Goal: Task Accomplishment & Management: Manage account settings

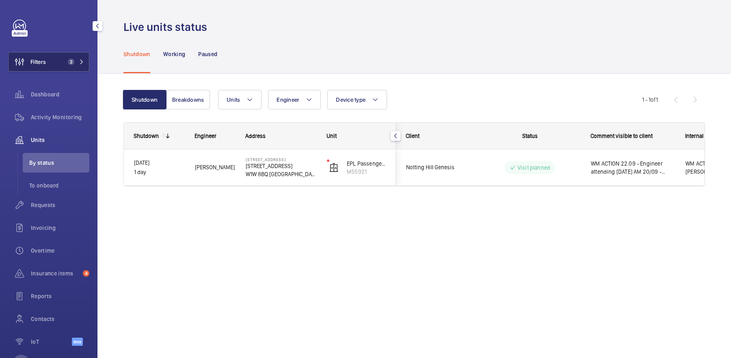
click at [63, 67] on button "Filters 2" at bounding box center [48, 62] width 81 height 20
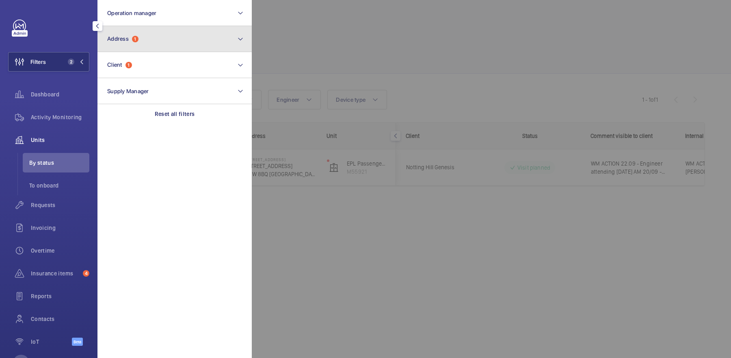
click at [154, 46] on button "Address 1" at bounding box center [175, 39] width 154 height 26
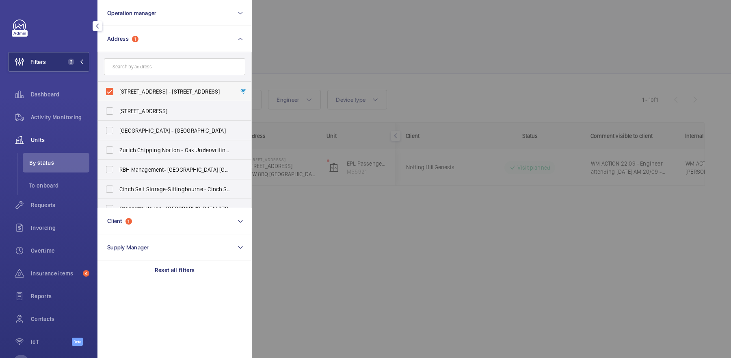
click at [160, 95] on label "[STREET_ADDRESS] - [STREET_ADDRESS]" at bounding box center [168, 92] width 141 height 20
click at [118, 95] on input "[STREET_ADDRESS] - [STREET_ADDRESS]" at bounding box center [110, 91] width 16 height 16
checkbox input "false"
click at [367, 80] on div at bounding box center [617, 179] width 731 height 358
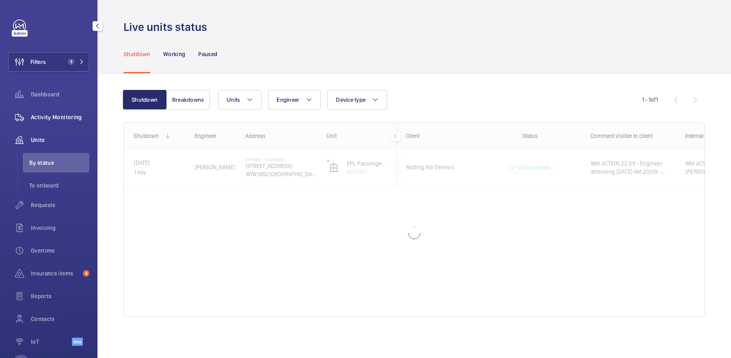
click at [71, 120] on span "Activity Monitoring" at bounding box center [60, 117] width 59 height 8
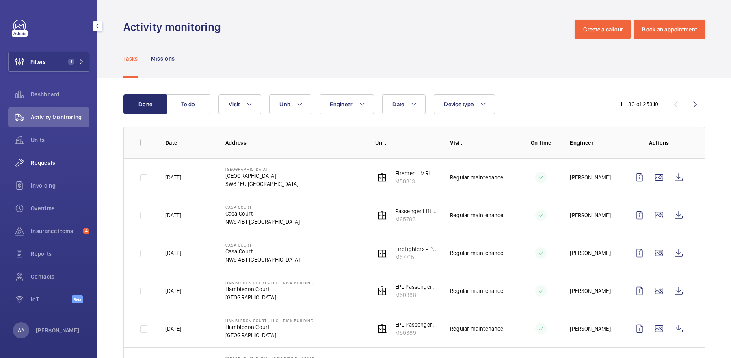
click at [73, 162] on span "Requests" at bounding box center [60, 162] width 59 height 8
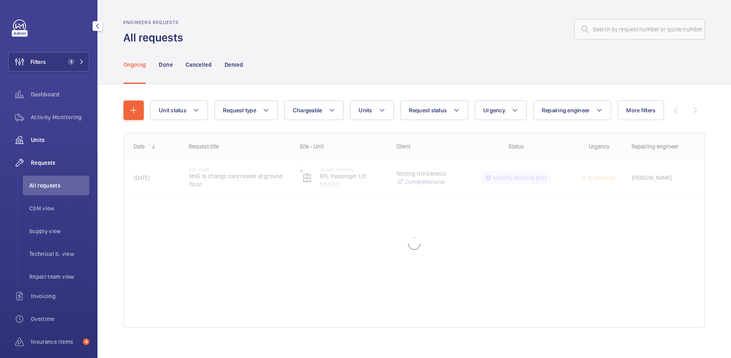
click at [56, 140] on span "Units" at bounding box center [60, 140] width 59 height 8
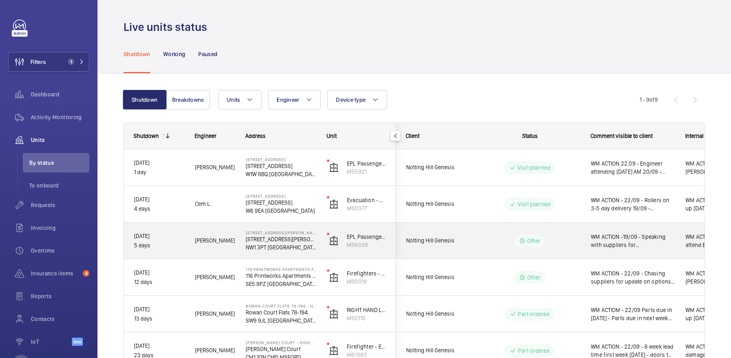
scroll to position [160, 0]
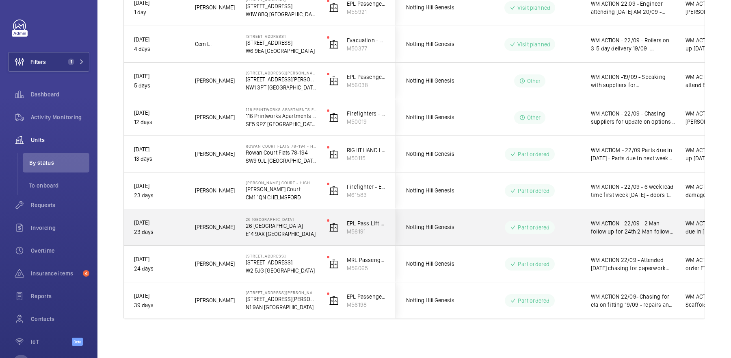
click at [470, 227] on div "Part ordered" at bounding box center [525, 227] width 111 height 29
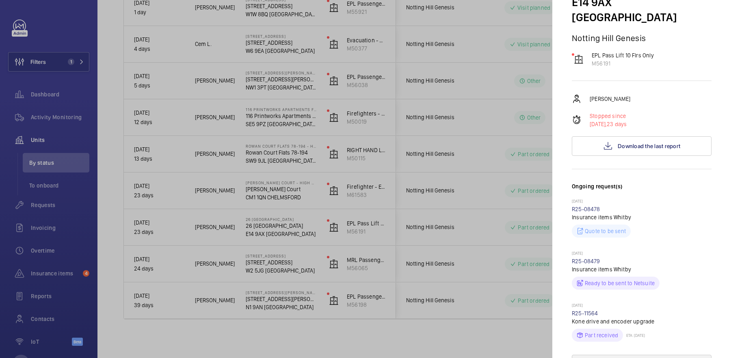
scroll to position [47, 0]
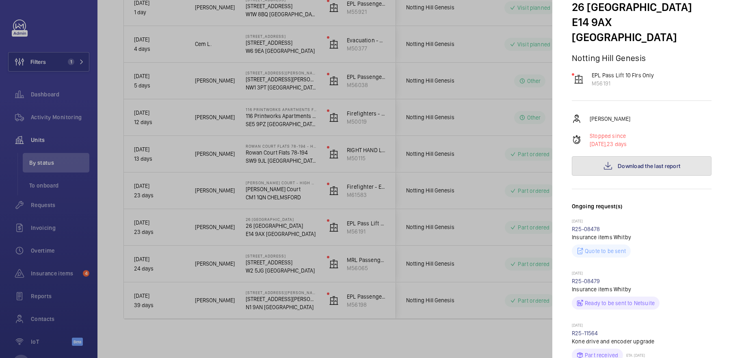
click at [654, 163] on span "Download the last report" at bounding box center [649, 166] width 63 height 7
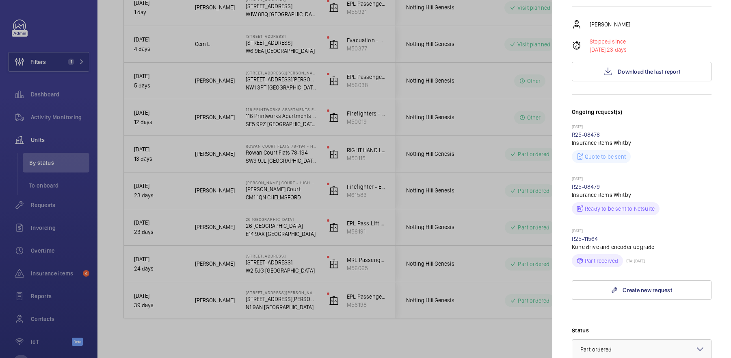
scroll to position [167, 0]
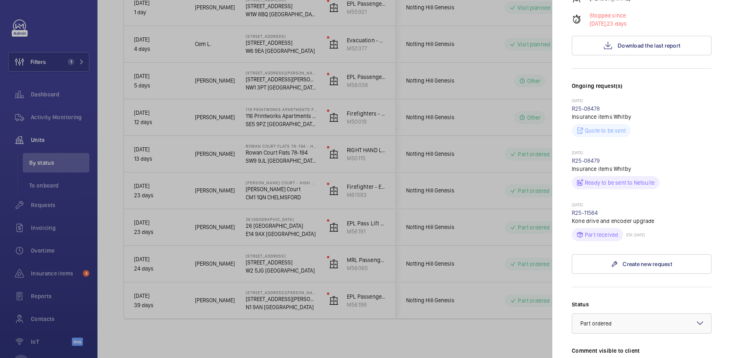
click at [473, 252] on div at bounding box center [365, 179] width 731 height 358
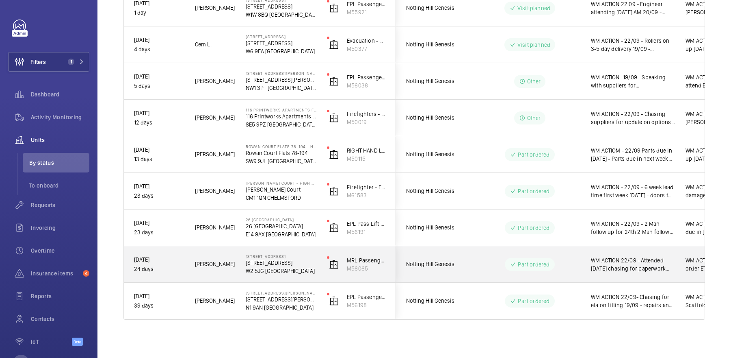
scroll to position [160, 0]
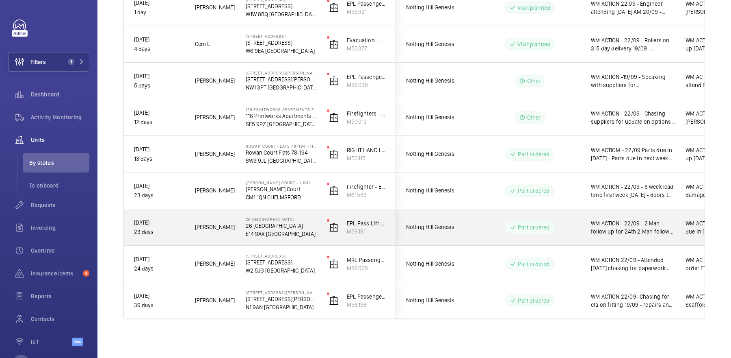
click at [472, 233] on div "Part ordered" at bounding box center [525, 227] width 111 height 29
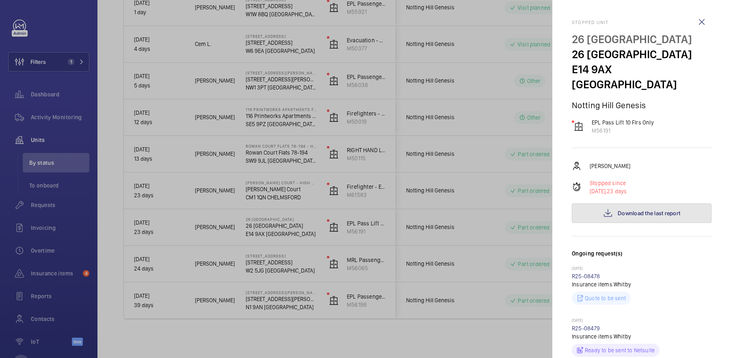
click at [653, 210] on span "Download the last report" at bounding box center [649, 213] width 63 height 7
click at [533, 106] on div at bounding box center [365, 179] width 731 height 358
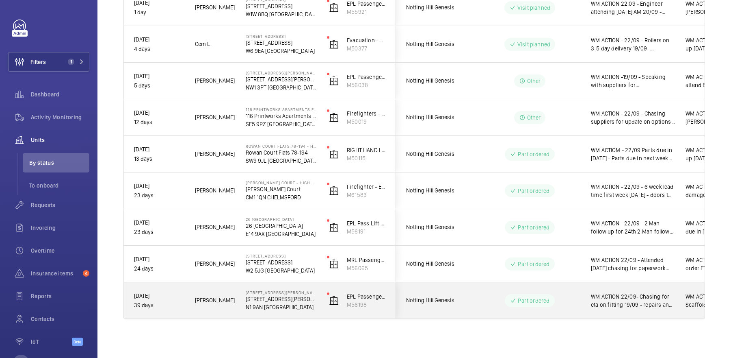
click at [486, 298] on wm-front-pills-cell "Part ordered" at bounding box center [529, 300] width 101 height 13
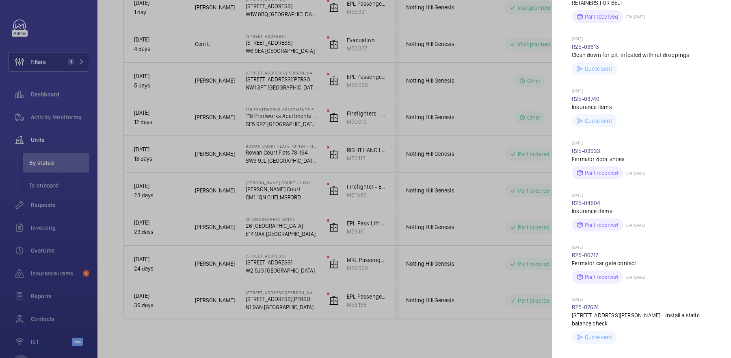
scroll to position [416, 0]
click at [475, 239] on div at bounding box center [365, 179] width 731 height 358
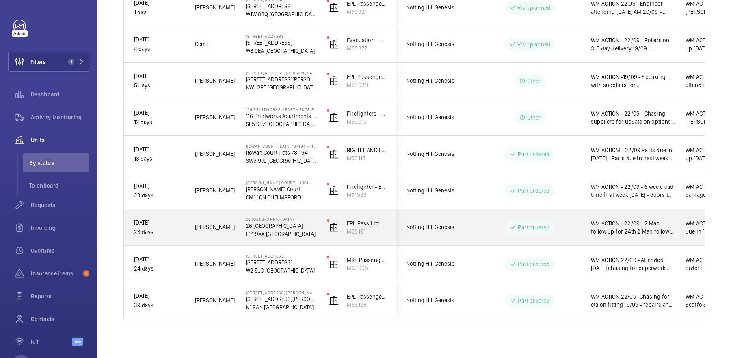
click at [451, 225] on span "Notting Hill Genesis" at bounding box center [437, 226] width 63 height 9
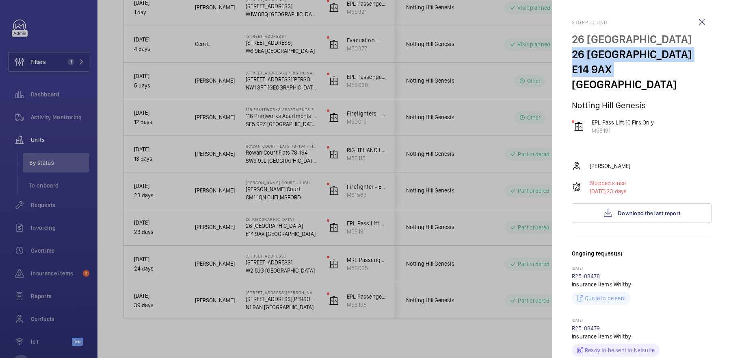
drag, startPoint x: 572, startPoint y: 56, endPoint x: 612, endPoint y: 69, distance: 41.5
click at [611, 72] on div "[STREET_ADDRESS]" at bounding box center [642, 62] width 140 height 60
copy div "[STREET_ADDRESS]"
click at [366, 216] on div at bounding box center [365, 179] width 731 height 358
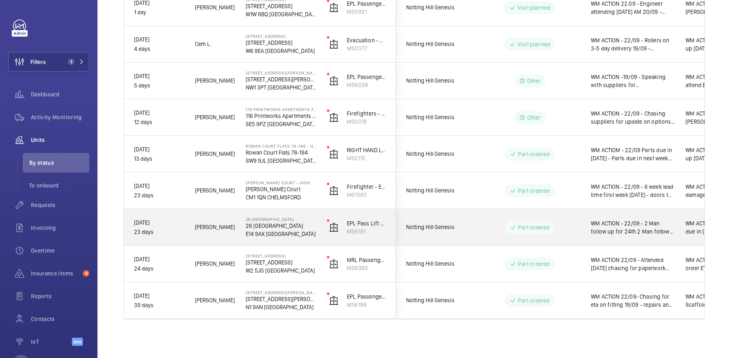
click at [481, 221] on wm-front-pills-cell "Part ordered" at bounding box center [529, 227] width 101 height 13
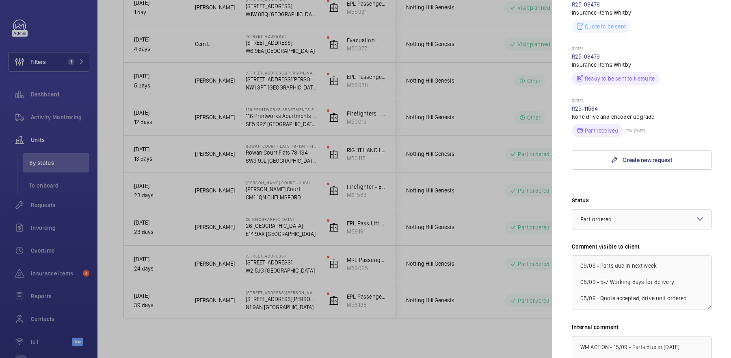
scroll to position [76, 0]
click at [411, 223] on div at bounding box center [365, 179] width 731 height 358
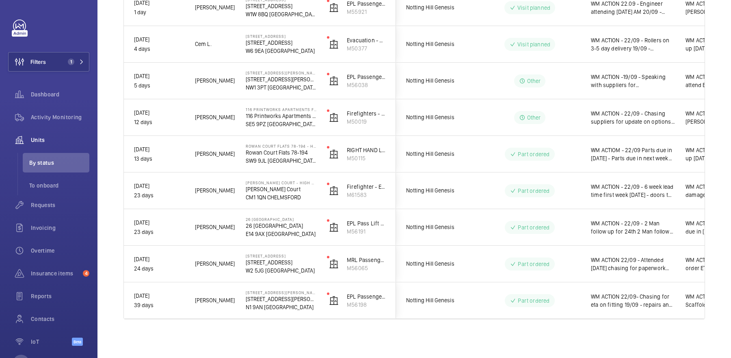
scroll to position [0, 0]
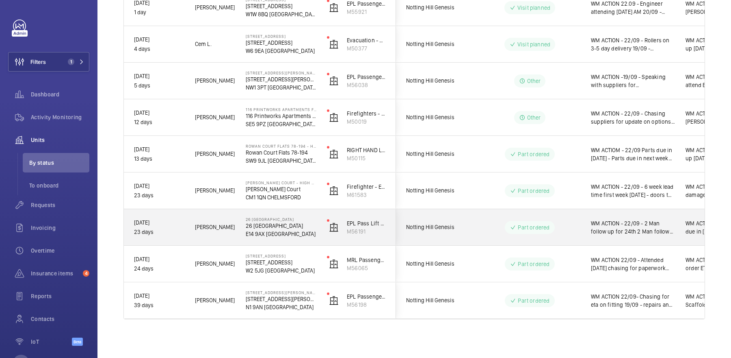
click at [522, 221] on div "Part ordered" at bounding box center [530, 227] width 50 height 13
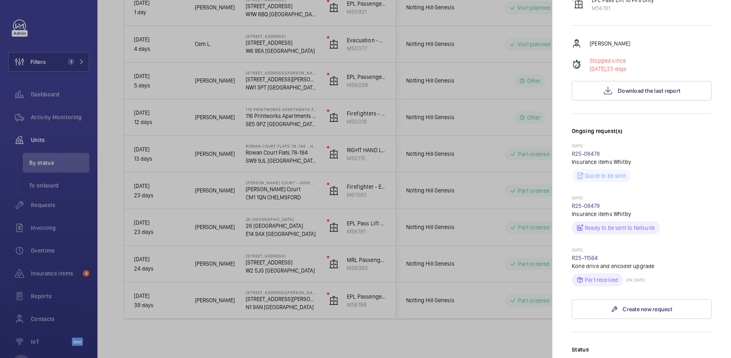
scroll to position [82, 0]
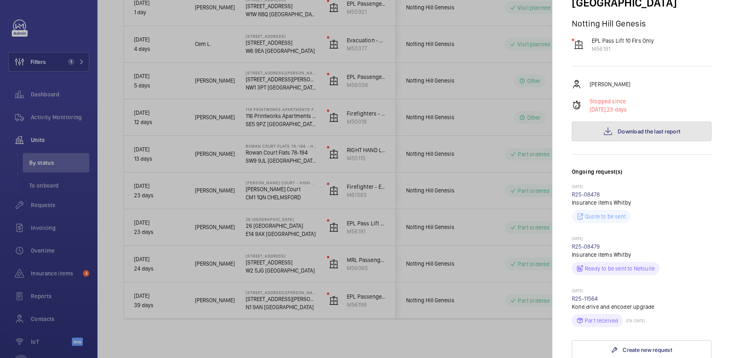
click at [638, 122] on button "Download the last report" at bounding box center [642, 131] width 140 height 20
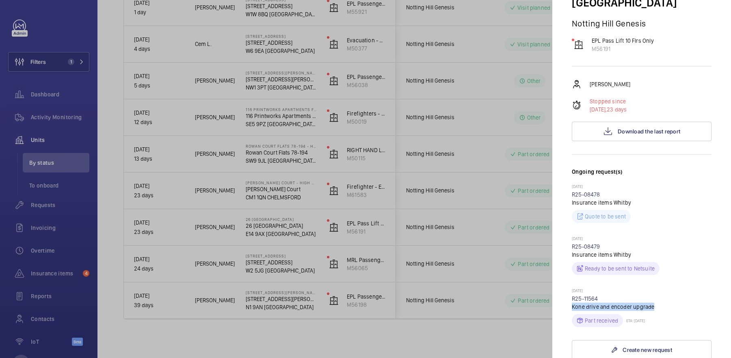
drag, startPoint x: 570, startPoint y: 291, endPoint x: 653, endPoint y: 292, distance: 83.3
click at [653, 292] on mat-sidenav "Stopped unit [GEOGRAPHIC_DATA] [STREET_ADDRESS] Notting Hill Genesis EPL Pass L…" at bounding box center [642, 179] width 179 height 358
copy p "Kone drive and encoder upgrade"
click at [595, 295] on link "R25-11564" at bounding box center [585, 298] width 26 height 7
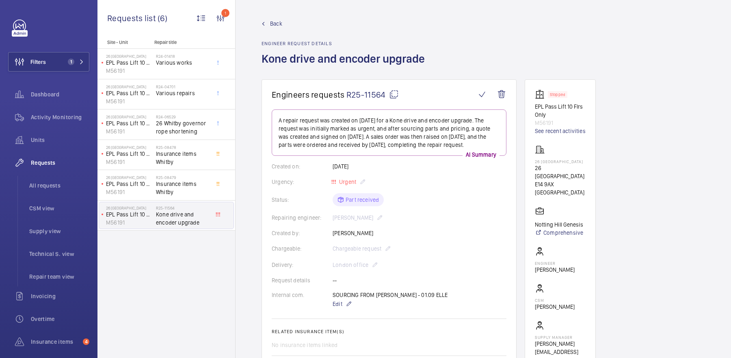
scroll to position [392, 0]
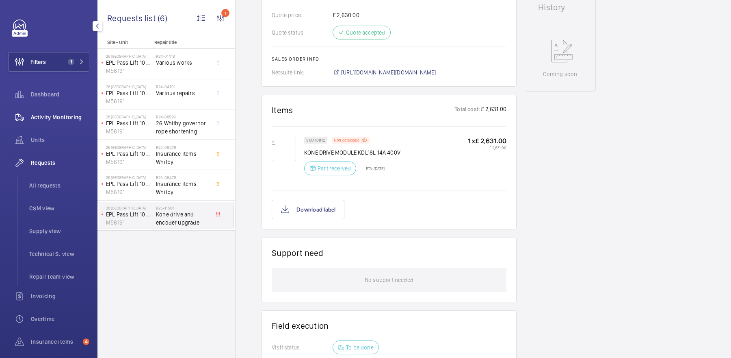
click at [51, 117] on span "Activity Monitoring" at bounding box center [60, 117] width 59 height 8
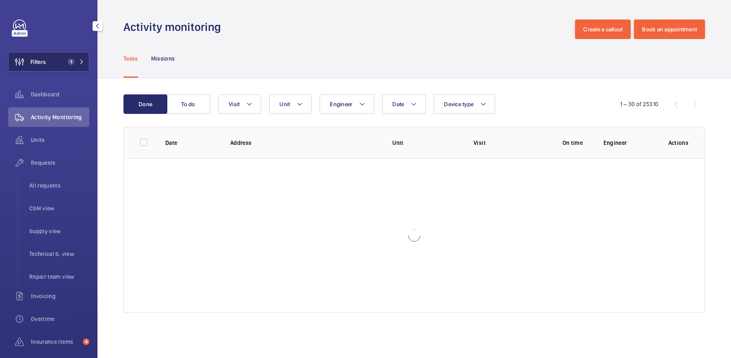
click at [65, 61] on span "1" at bounding box center [70, 62] width 10 height 7
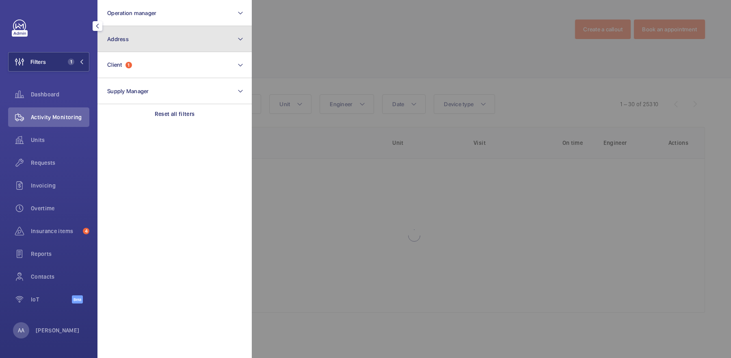
click at [146, 45] on button "Address" at bounding box center [175, 39] width 154 height 26
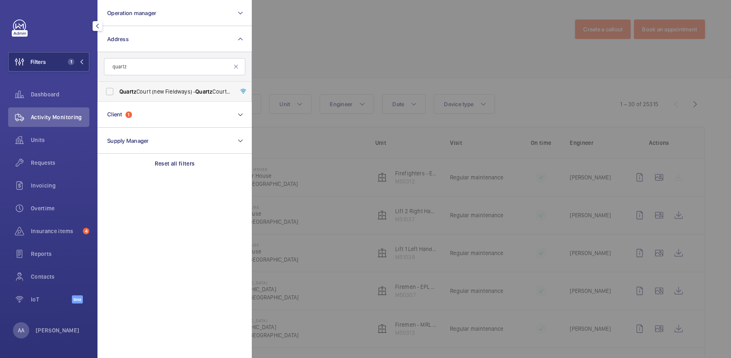
type input "quartz"
click at [166, 90] on span "Quartz Court (new Fieldways) - [GEOGRAPHIC_DATA] (new Fieldways), [GEOGRAPHIC_D…" at bounding box center [175, 91] width 112 height 8
click at [118, 90] on input "Quartz Court (new Fieldways) - [GEOGRAPHIC_DATA] (new Fieldways), [GEOGRAPHIC_D…" at bounding box center [110, 91] width 16 height 16
checkbox input "true"
click at [362, 68] on div at bounding box center [617, 179] width 731 height 358
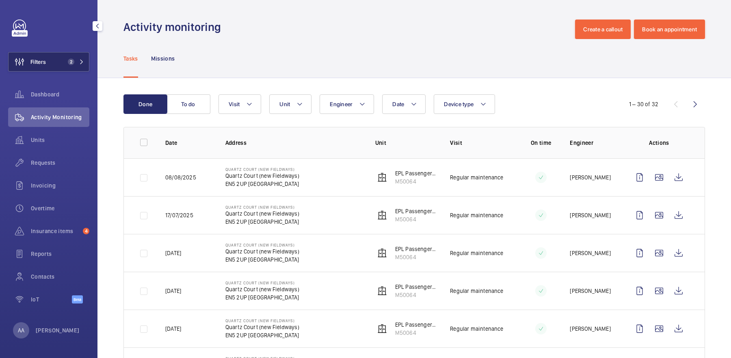
click at [82, 67] on button "Filters 2" at bounding box center [48, 62] width 81 height 20
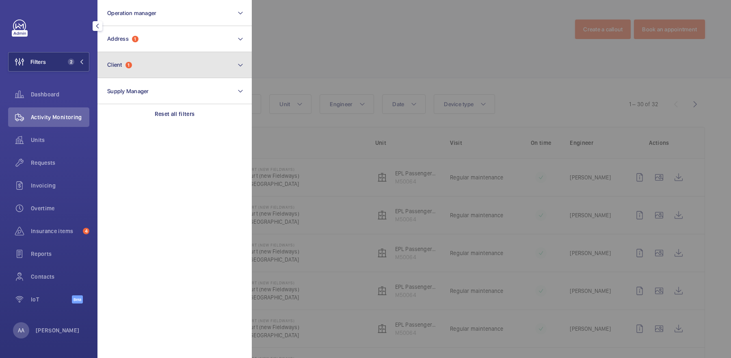
click at [141, 56] on button "Client 1" at bounding box center [175, 65] width 154 height 26
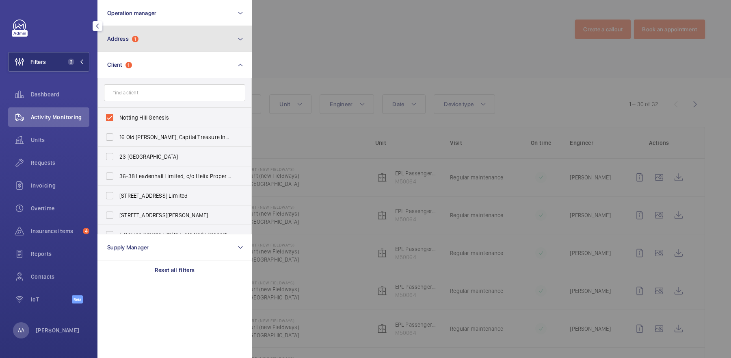
click at [130, 41] on span "Address 1" at bounding box center [122, 38] width 31 height 7
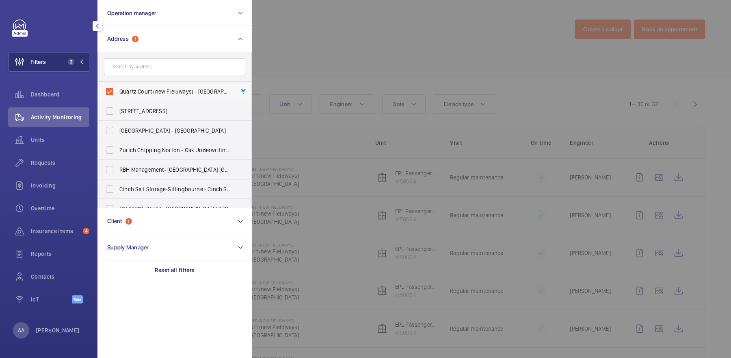
click at [155, 93] on span "Quartz Court (new Fieldways) - [GEOGRAPHIC_DATA] (new Fieldways), [GEOGRAPHIC_D…" at bounding box center [175, 91] width 112 height 8
click at [118, 93] on input "Quartz Court (new Fieldways) - [GEOGRAPHIC_DATA] (new Fieldways), [GEOGRAPHIC_D…" at bounding box center [110, 91] width 16 height 16
checkbox input "false"
click at [365, 59] on div at bounding box center [617, 179] width 731 height 358
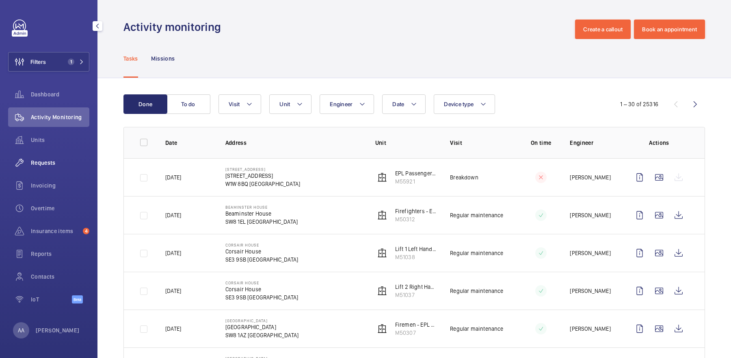
click at [50, 160] on span "Requests" at bounding box center [60, 162] width 59 height 8
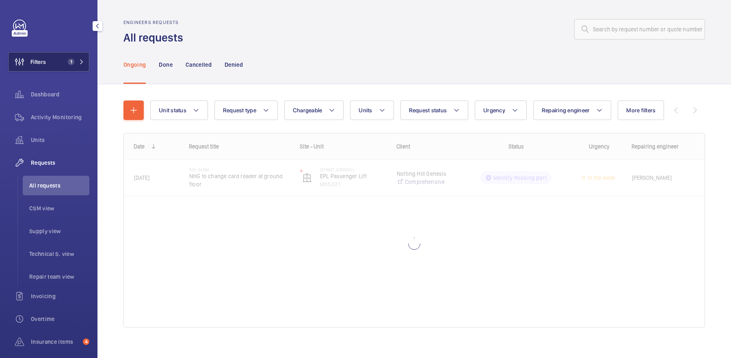
click at [66, 59] on span "1" at bounding box center [70, 62] width 10 height 7
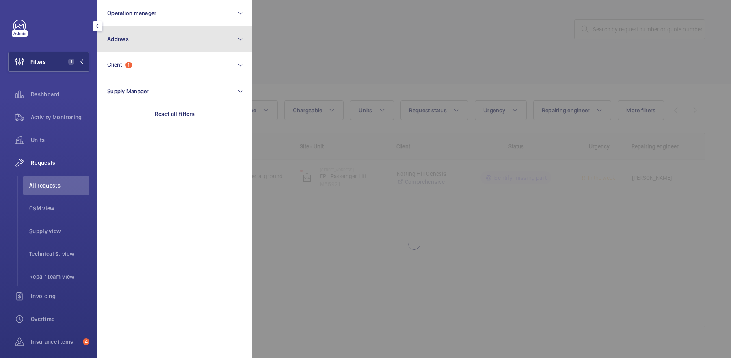
click at [171, 40] on button "Address" at bounding box center [175, 39] width 154 height 26
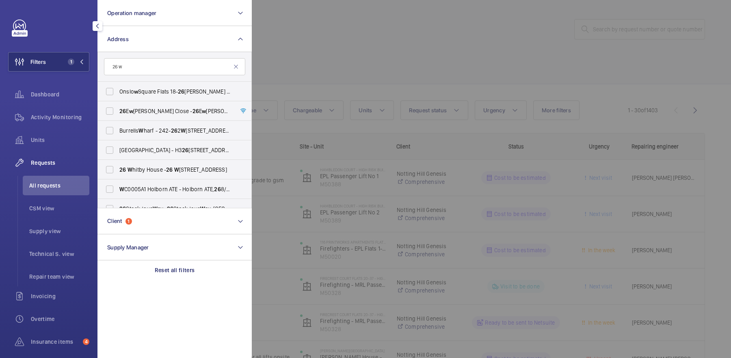
type input "26 w"
click at [295, 67] on div at bounding box center [617, 179] width 731 height 358
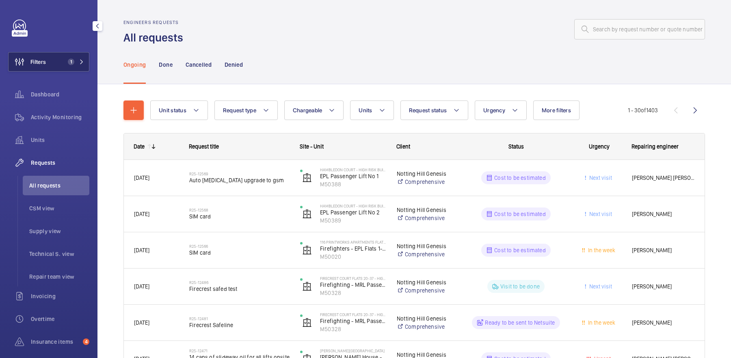
click at [72, 66] on button "Filters 1" at bounding box center [48, 62] width 81 height 20
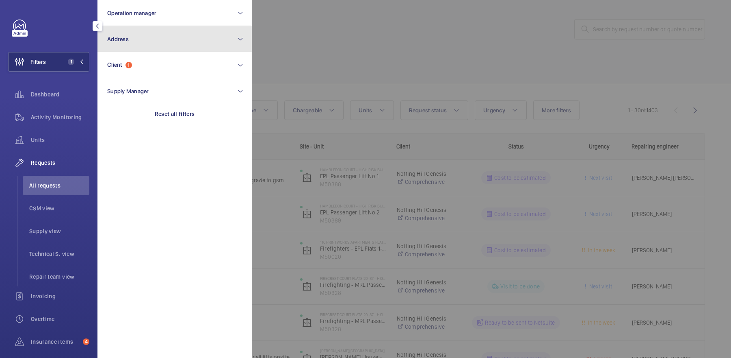
click at [154, 43] on button "Address" at bounding box center [175, 39] width 154 height 26
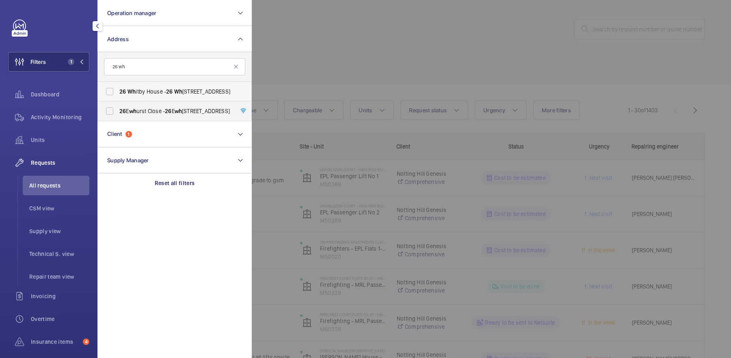
type input "26 wh"
click at [157, 92] on span "[STREET_ADDRESS]" at bounding box center [175, 91] width 112 height 8
click at [118, 92] on input "[STREET_ADDRESS]" at bounding box center [110, 91] width 16 height 16
checkbox input "true"
click at [362, 61] on div at bounding box center [617, 179] width 731 height 358
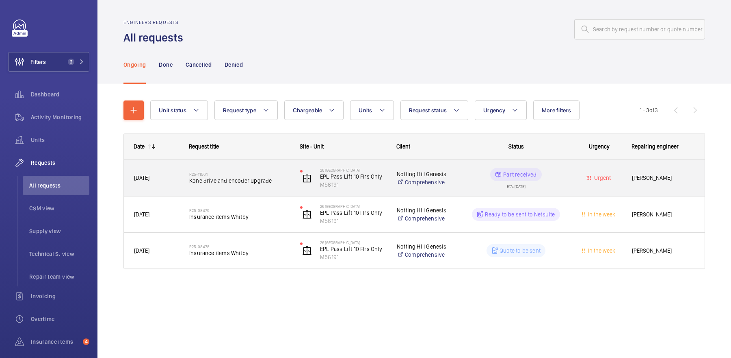
click at [247, 176] on span "Kone drive and encoder upgrade" at bounding box center [239, 180] width 100 height 8
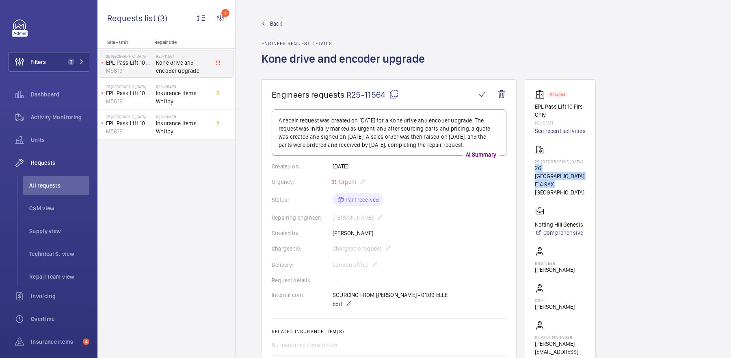
drag, startPoint x: 534, startPoint y: 167, endPoint x: 555, endPoint y: 178, distance: 23.4
click at [555, 178] on wm-front-card "Stopped EPL Pass Lift 10 Flrs Only M56191 See recent activities [GEOGRAPHIC_DAT…" at bounding box center [560, 226] width 71 height 295
copy div "[STREET_ADDRESS]"
drag, startPoint x: 94, startPoint y: 112, endPoint x: 82, endPoint y: 113, distance: 11.8
click at [89, 112] on div "Filters 2 Dashboard Activity Monitoring Units Requests All requests CSM view Su…" at bounding box center [49, 179] width 98 height 358
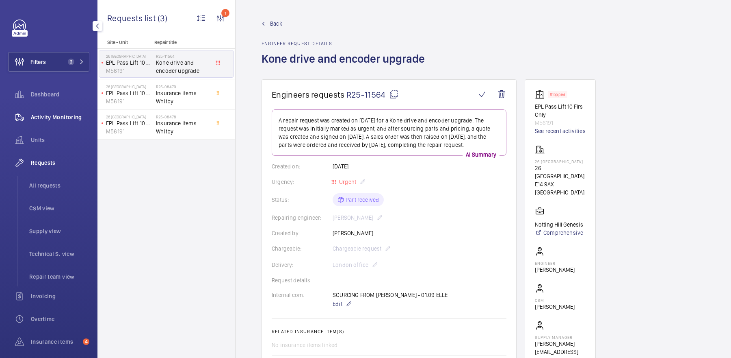
click at [82, 115] on span "Activity Monitoring" at bounding box center [60, 117] width 59 height 8
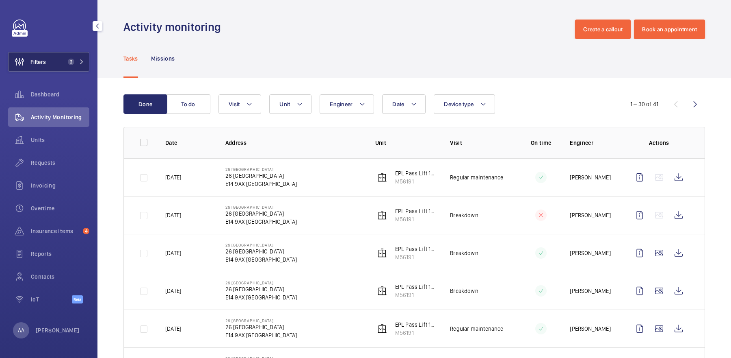
click at [75, 66] on button "Filters 2" at bounding box center [48, 62] width 81 height 20
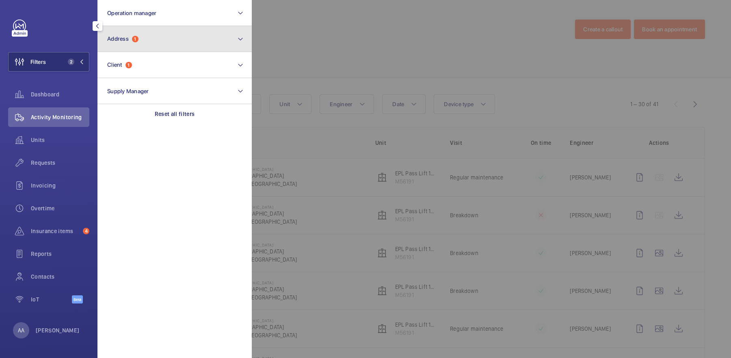
click at [146, 47] on button "Address 1" at bounding box center [175, 39] width 154 height 26
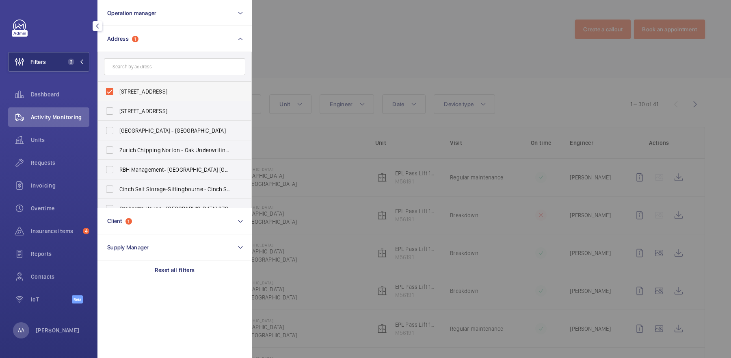
click at [148, 98] on label "[STREET_ADDRESS]" at bounding box center [168, 92] width 141 height 20
click at [118, 98] on input "[STREET_ADDRESS]" at bounding box center [110, 91] width 16 height 16
checkbox input "false"
click at [157, 62] on input "text" at bounding box center [174, 66] width 141 height 17
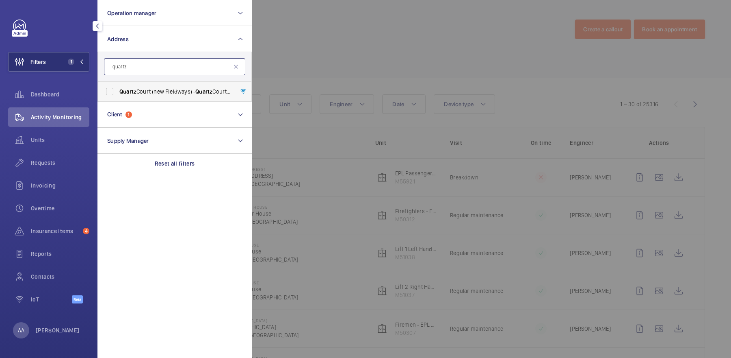
type input "quartz"
click at [163, 95] on label "Quartz Court (new Fieldways) - [GEOGRAPHIC_DATA] (new Fieldways), [GEOGRAPHIC_D…" at bounding box center [168, 92] width 141 height 20
click at [118, 95] on input "Quartz Court (new Fieldways) - [GEOGRAPHIC_DATA] (new Fieldways), [GEOGRAPHIC_D…" at bounding box center [110, 91] width 16 height 16
checkbox input "true"
click at [479, 85] on div at bounding box center [617, 179] width 731 height 358
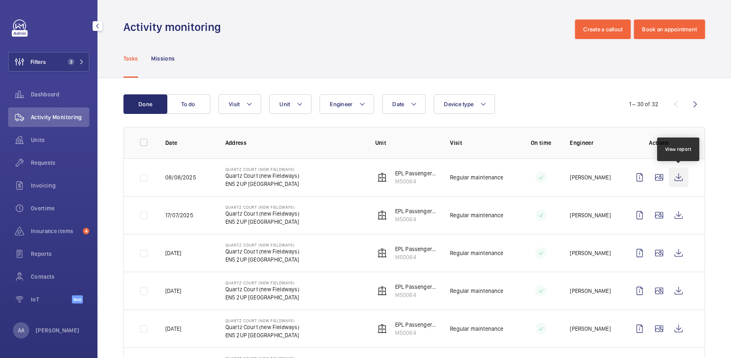
click at [685, 177] on wm-front-icon-button at bounding box center [679, 177] width 20 height 20
click at [52, 137] on span "Units" at bounding box center [60, 140] width 59 height 8
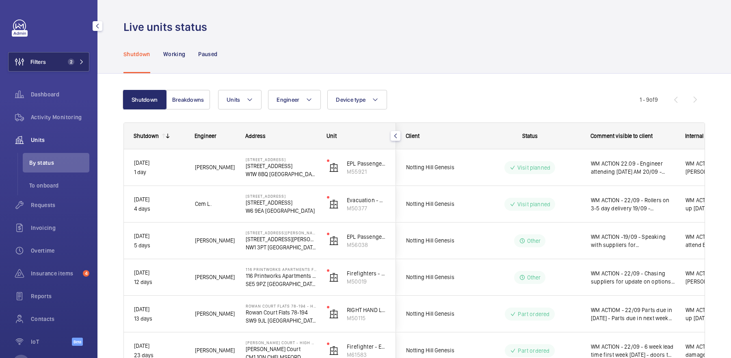
click at [56, 61] on button "Filters 2" at bounding box center [48, 62] width 81 height 20
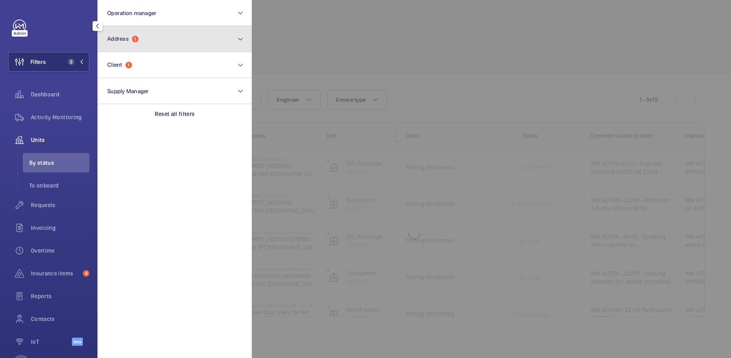
click at [160, 37] on button "Address 1" at bounding box center [175, 39] width 154 height 26
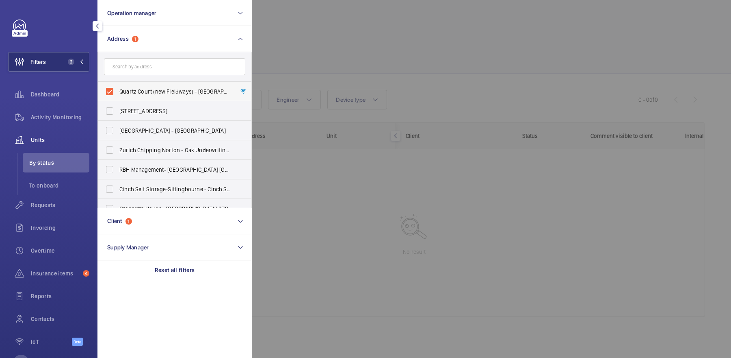
click at [167, 90] on span "Quartz Court (new Fieldways) - [GEOGRAPHIC_DATA] (new Fieldways), [GEOGRAPHIC_D…" at bounding box center [175, 91] width 112 height 8
click at [118, 90] on input "Quartz Court (new Fieldways) - [GEOGRAPHIC_DATA] (new Fieldways), [GEOGRAPHIC_D…" at bounding box center [110, 91] width 16 height 16
checkbox input "false"
click at [525, 47] on div at bounding box center [617, 179] width 731 height 358
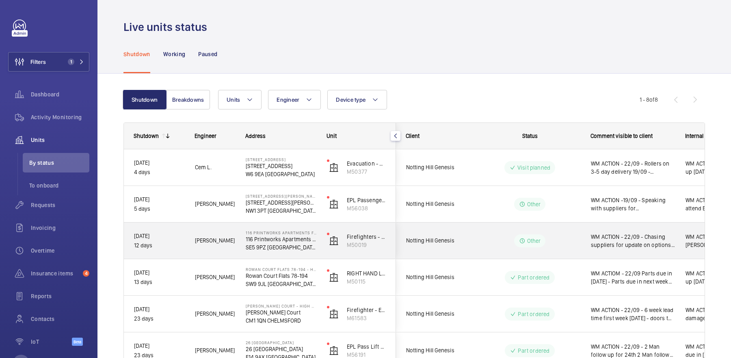
scroll to position [123, 0]
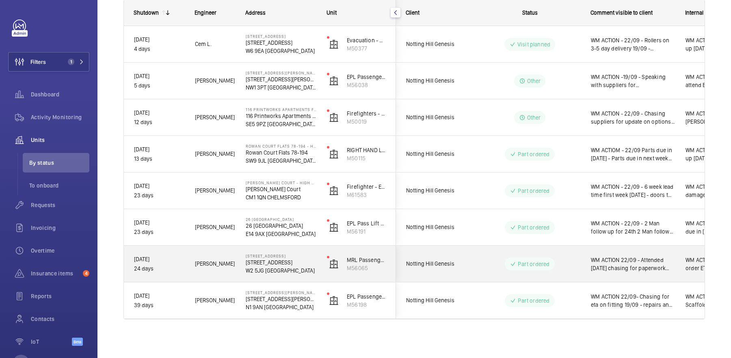
click at [497, 261] on wm-front-pills-cell "Part ordered" at bounding box center [529, 263] width 101 height 13
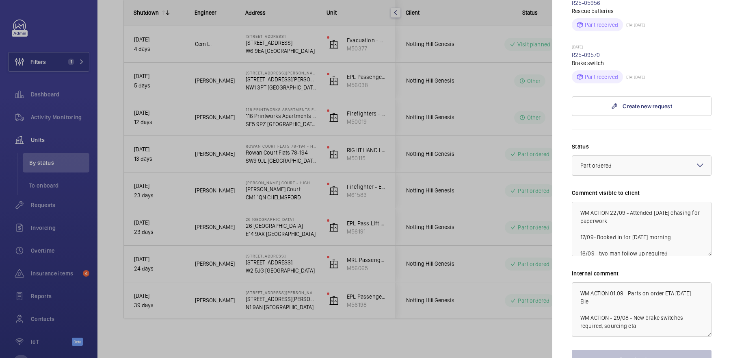
scroll to position [415, 0]
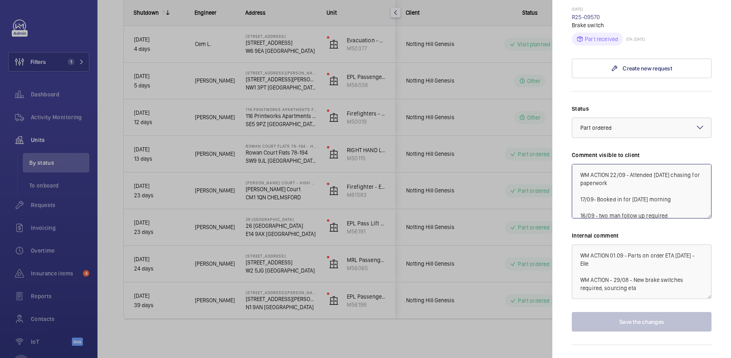
click at [611, 164] on textarea "WM ACTION 22/09 - Attended [DATE] chasing for paperwork 17/09- Booked in for [D…" at bounding box center [642, 191] width 140 height 54
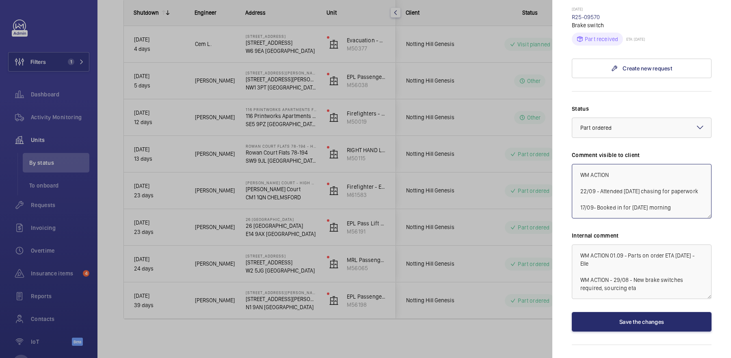
click at [640, 164] on textarea "WM ACTION 22/09 - Attended friday chasing for paperwork 17/09- Booked in for to…" at bounding box center [642, 191] width 140 height 54
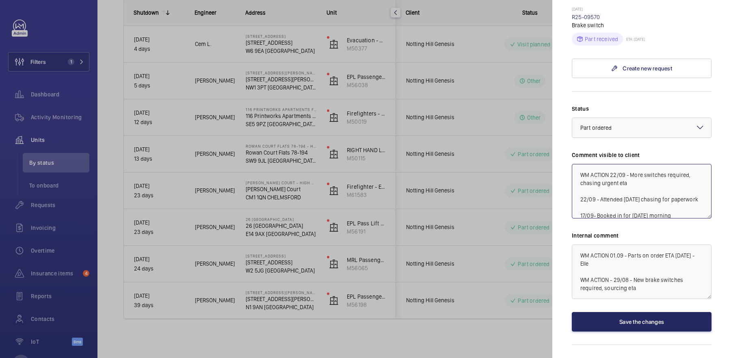
type textarea "WM ACTION 22/09 - More switches required, chasing urgent eta 22/09 - Attended f…"
click at [655, 312] on button "Save the changes" at bounding box center [642, 322] width 140 height 20
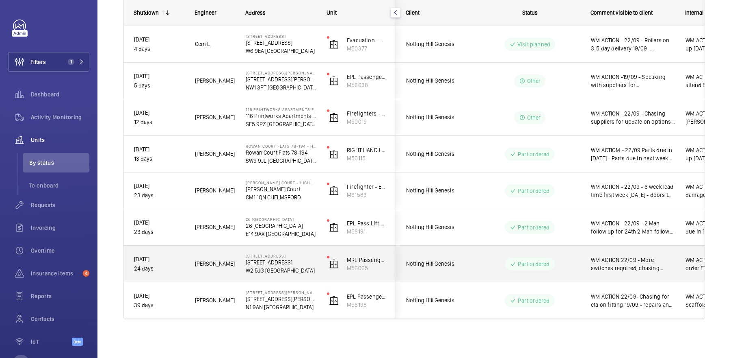
click at [633, 277] on div "WM ACTION 22/09 - More switches required, chasing urgent eta 22/09 - Attended f…" at bounding box center [628, 263] width 94 height 35
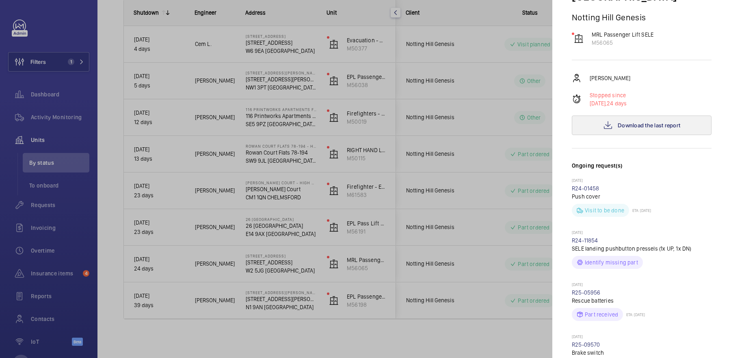
scroll to position [155, 0]
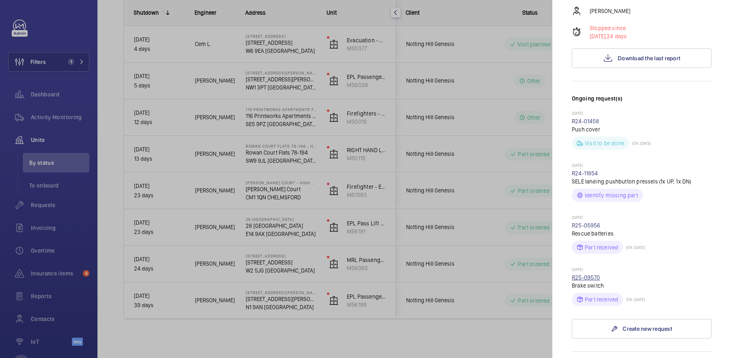
click at [588, 274] on link "R25-09570" at bounding box center [586, 277] width 28 height 7
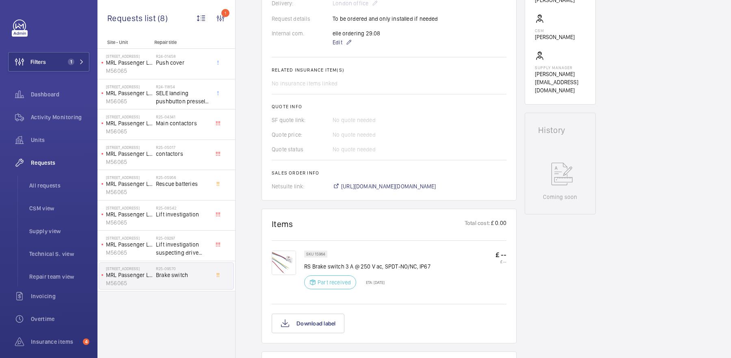
scroll to position [267, 0]
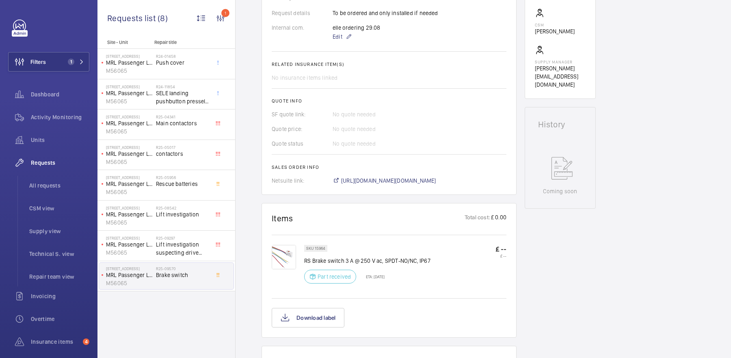
click at [284, 251] on img at bounding box center [284, 257] width 24 height 24
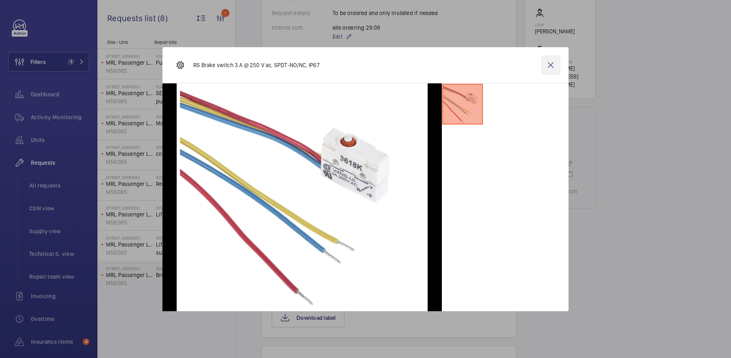
click at [555, 64] on wm-front-icon-button at bounding box center [551, 65] width 20 height 20
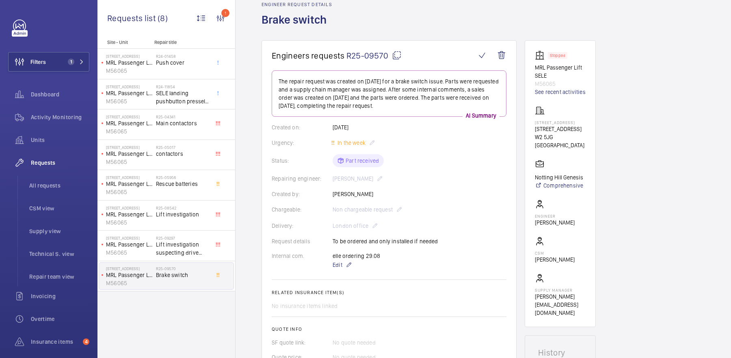
scroll to position [0, 0]
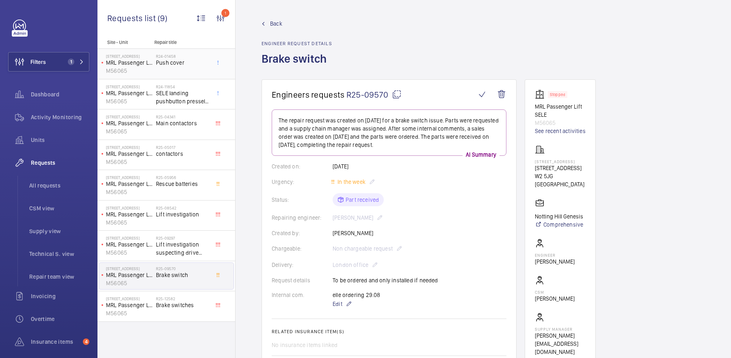
click at [174, 63] on span "Push cover" at bounding box center [183, 63] width 54 height 8
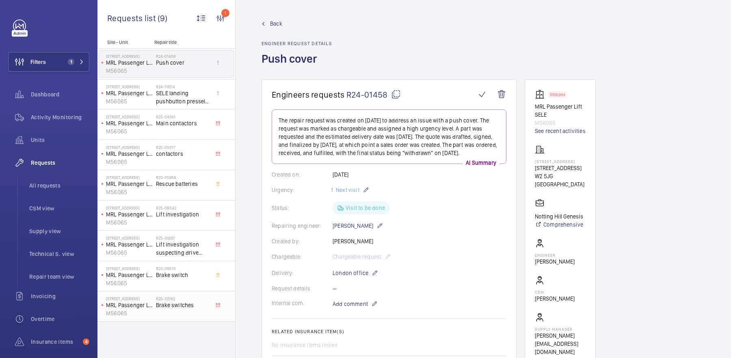
click at [206, 306] on span "Brake switches" at bounding box center [183, 305] width 54 height 8
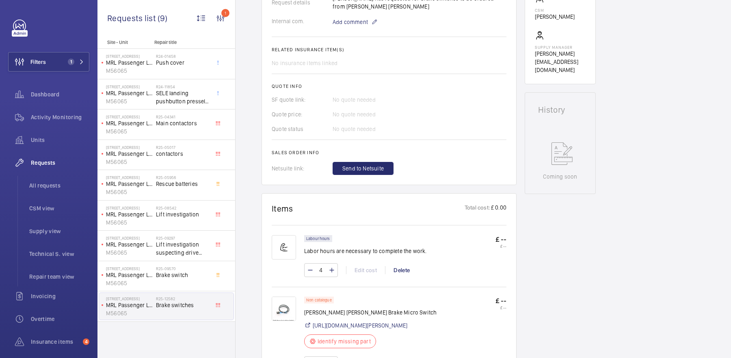
scroll to position [287, 0]
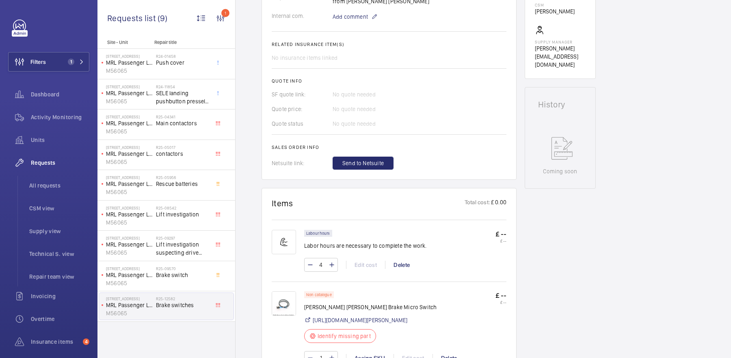
click at [280, 291] on img at bounding box center [284, 303] width 24 height 24
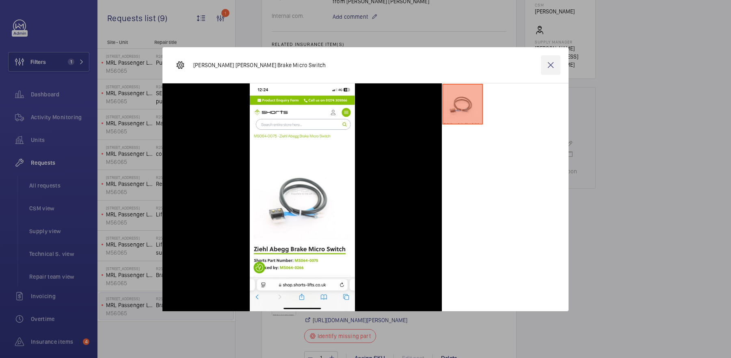
click at [552, 62] on wm-front-icon-button at bounding box center [551, 65] width 20 height 20
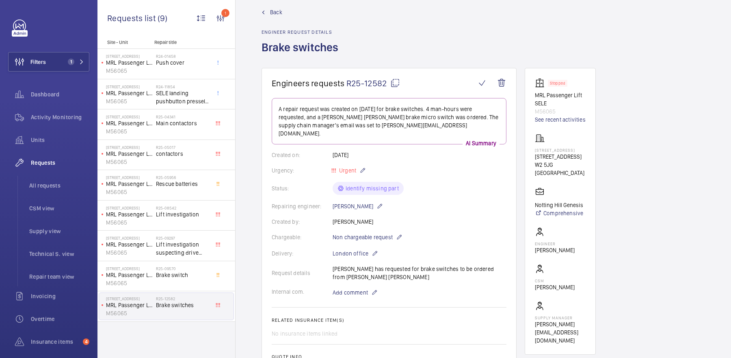
scroll to position [0, 0]
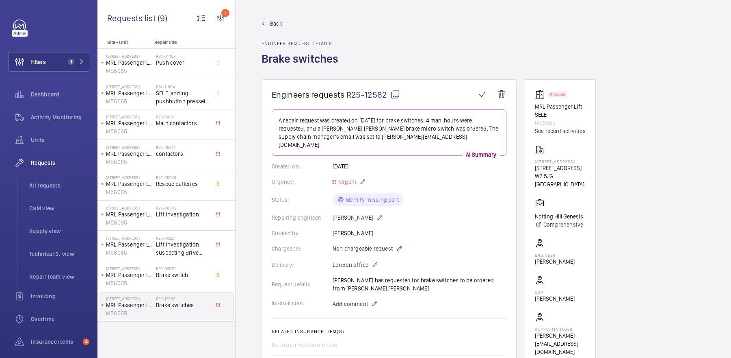
click at [394, 94] on mat-icon at bounding box center [395, 94] width 10 height 10
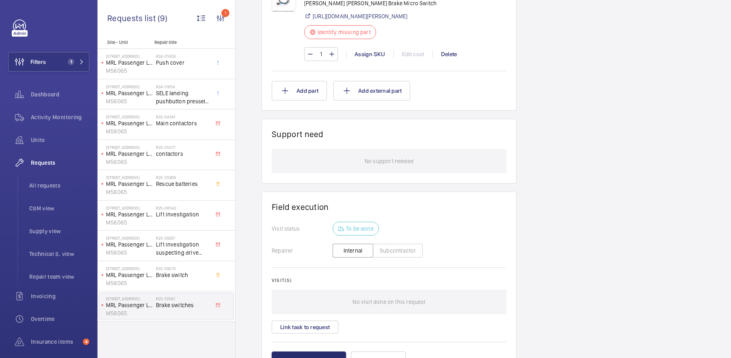
scroll to position [637, 0]
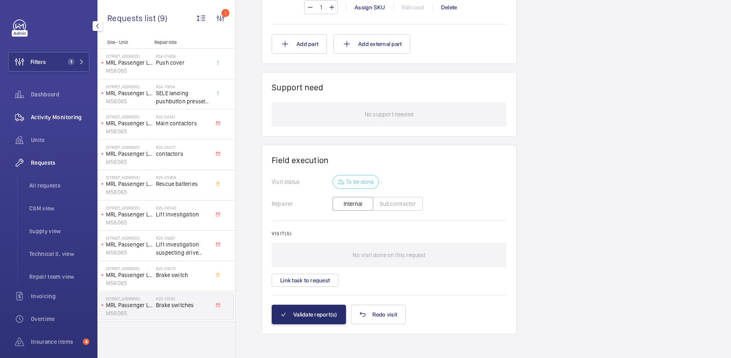
click at [63, 114] on span "Activity Monitoring" at bounding box center [60, 117] width 59 height 8
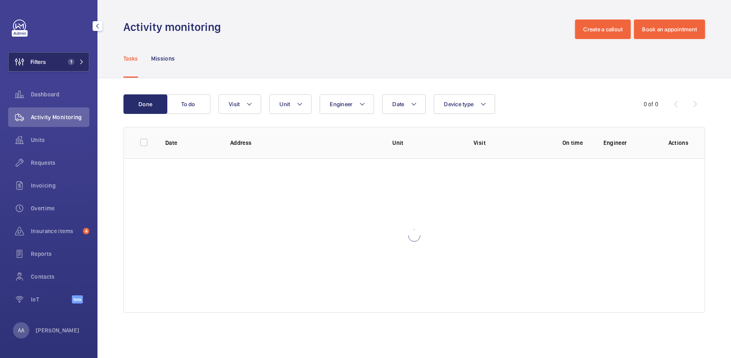
click at [73, 61] on span "1" at bounding box center [71, 62] width 7 height 7
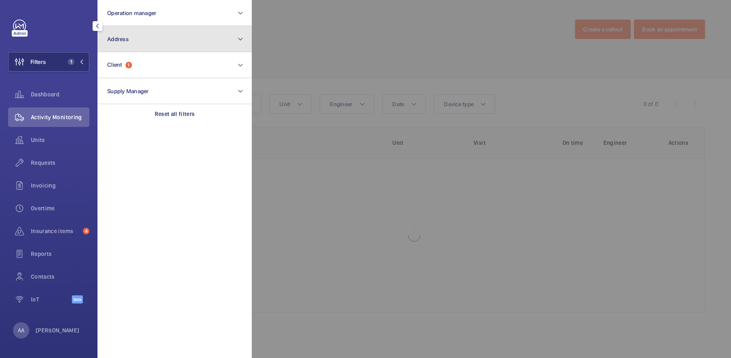
click at [171, 45] on button "Address" at bounding box center [175, 39] width 154 height 26
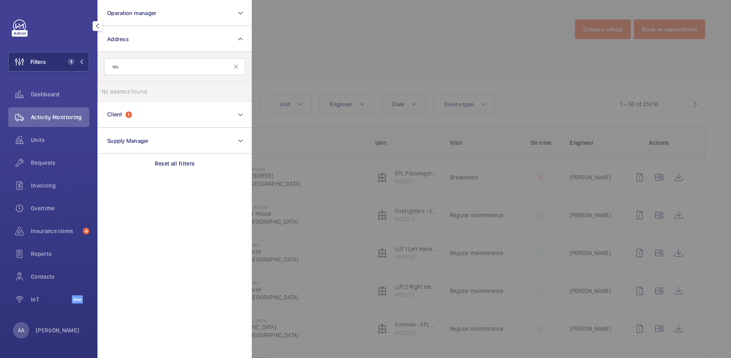
type input "w"
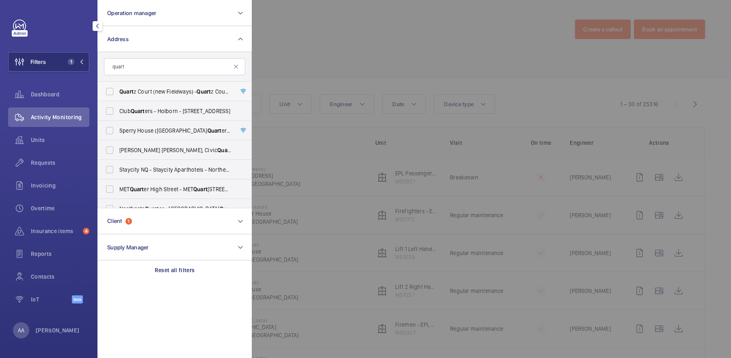
type input "quart"
click at [154, 91] on span "Quart z Court (new Fieldways) - Quart z Court (new Fieldways), LONDON EN5 2UP" at bounding box center [175, 91] width 112 height 8
click at [118, 91] on input "Quart z Court (new Fieldways) - Quart z Court (new Fieldways), LONDON EN5 2UP" at bounding box center [110, 91] width 16 height 16
checkbox input "true"
click at [371, 67] on div at bounding box center [617, 179] width 731 height 358
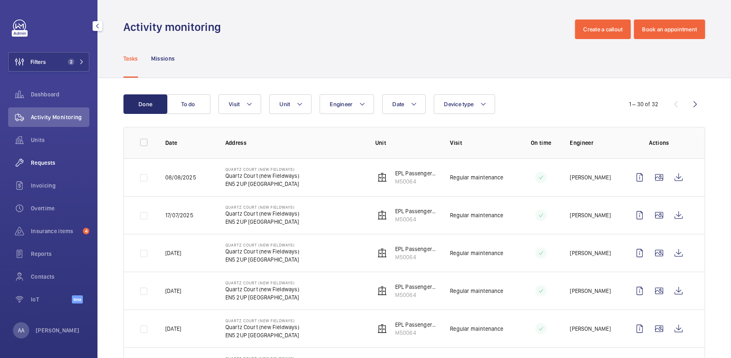
click at [64, 171] on div "Requests" at bounding box center [48, 163] width 81 height 20
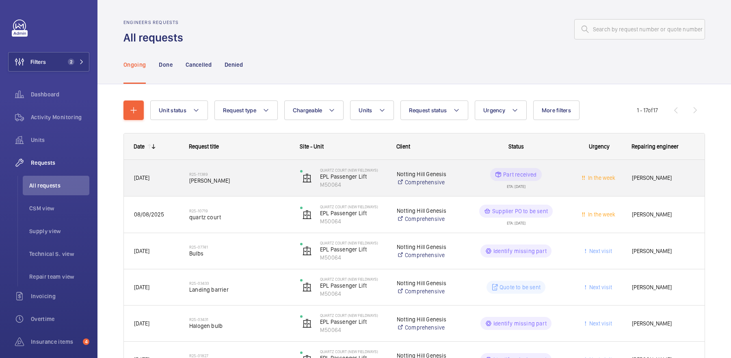
click at [271, 171] on div "R25-11389 Kone pressel" at bounding box center [239, 178] width 100 height 24
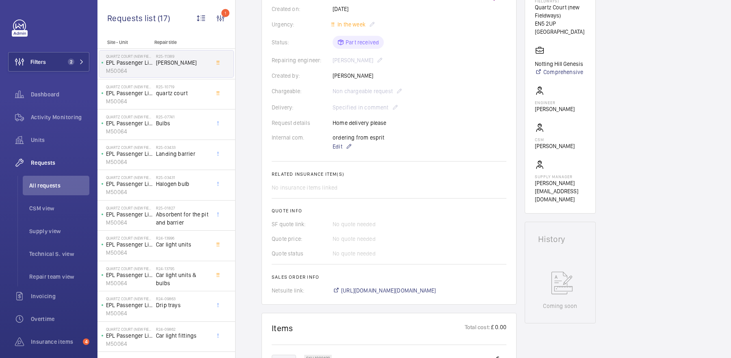
scroll to position [65, 0]
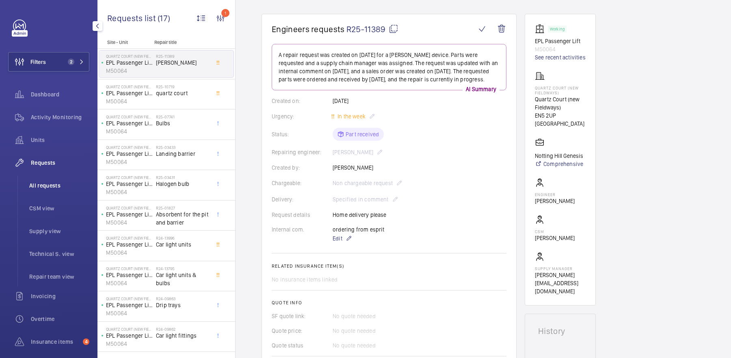
click at [51, 185] on span "All requests" at bounding box center [59, 185] width 60 height 8
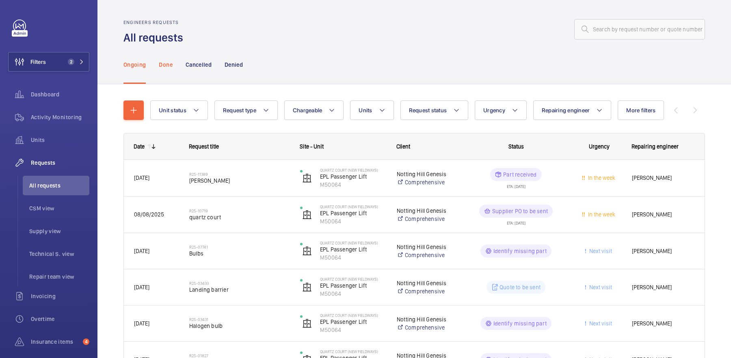
click at [164, 59] on div "Done" at bounding box center [165, 64] width 13 height 39
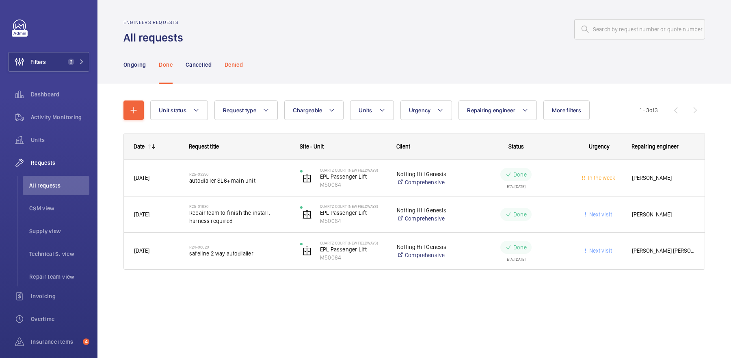
click at [239, 69] on div "Denied" at bounding box center [234, 64] width 18 height 39
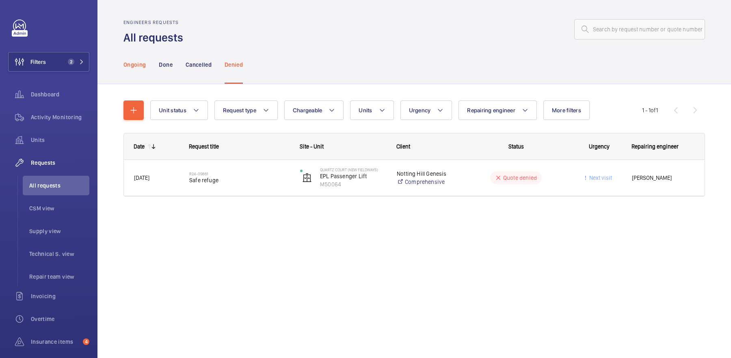
click at [132, 66] on p "Ongoing" at bounding box center [135, 65] width 22 height 8
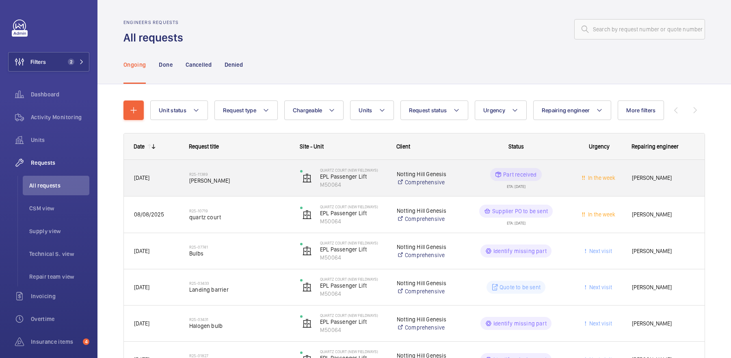
click at [225, 173] on h2 "R25-11389" at bounding box center [239, 173] width 100 height 5
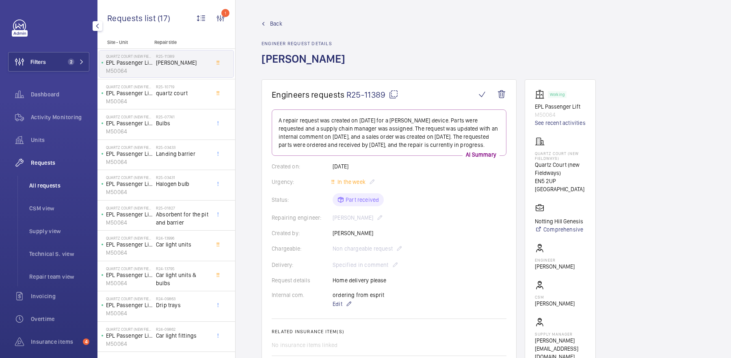
click at [60, 182] on span "All requests" at bounding box center [59, 185] width 60 height 8
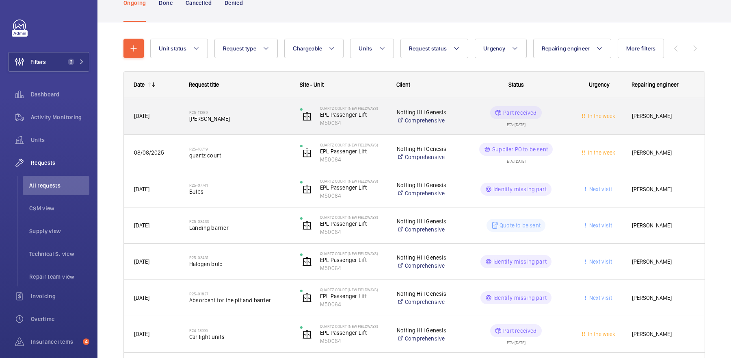
scroll to position [63, 0]
click at [260, 115] on span "Kone pressel" at bounding box center [239, 117] width 100 height 8
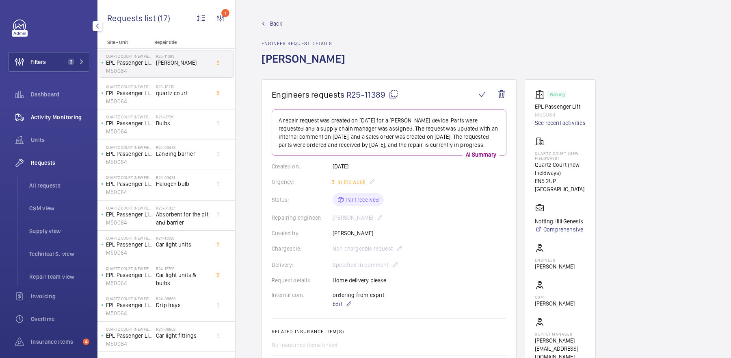
click at [46, 116] on span "Activity Monitoring" at bounding box center [60, 117] width 59 height 8
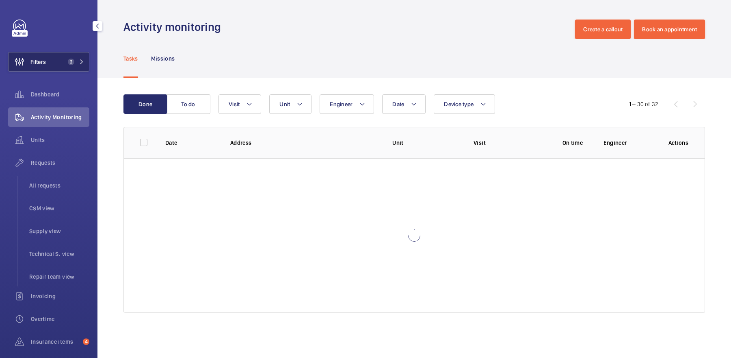
click at [57, 63] on button "Filters 2" at bounding box center [48, 62] width 81 height 20
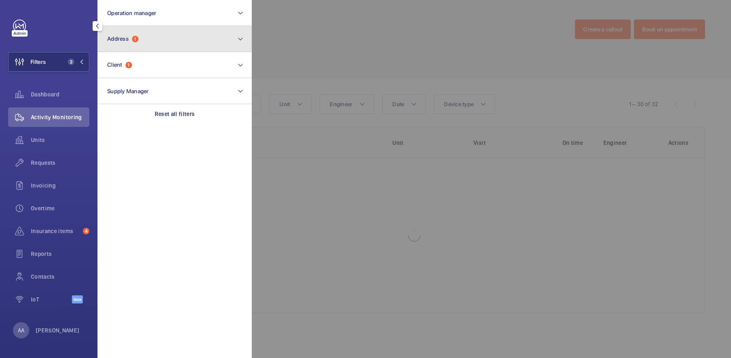
click at [125, 48] on button "Address 1" at bounding box center [175, 39] width 154 height 26
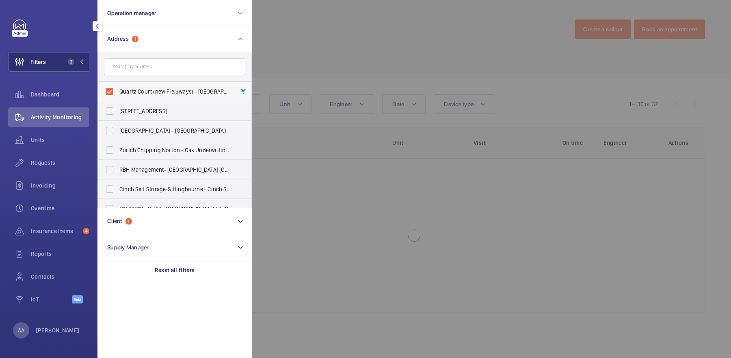
click at [135, 91] on span "Quartz Court (new Fieldways) - [GEOGRAPHIC_DATA] (new Fieldways), [GEOGRAPHIC_D…" at bounding box center [175, 91] width 112 height 8
click at [118, 91] on input "Quartz Court (new Fieldways) - [GEOGRAPHIC_DATA] (new Fieldways), [GEOGRAPHIC_D…" at bounding box center [110, 91] width 16 height 16
checkbox input "false"
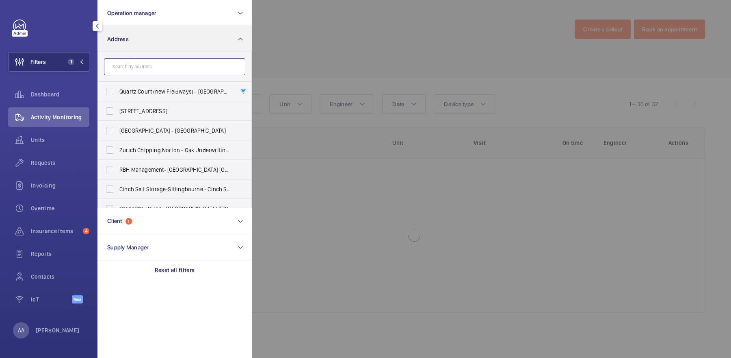
click at [126, 63] on input "text" at bounding box center [174, 66] width 141 height 17
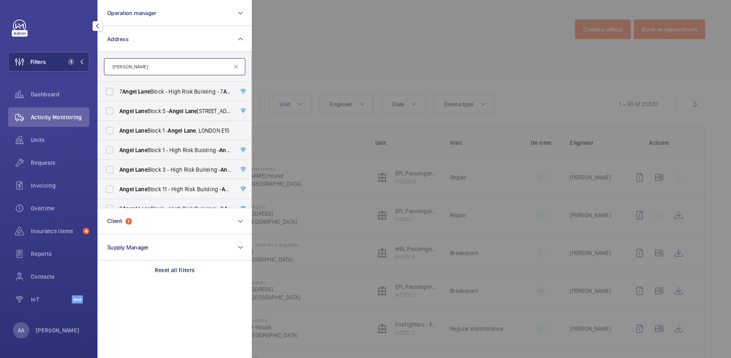
type input "angel lane"
click at [168, 191] on span "Angel Lane Block 11 - High Risk Building - Angel Lane Block 11, LONDON SE17 3FH" at bounding box center [175, 189] width 112 height 8
click at [118, 191] on input "Angel Lane Block 11 - High Risk Building - Angel Lane Block 11, LONDON SE17 3FH" at bounding box center [110, 189] width 16 height 16
checkbox input "true"
click at [295, 60] on div at bounding box center [617, 179] width 731 height 358
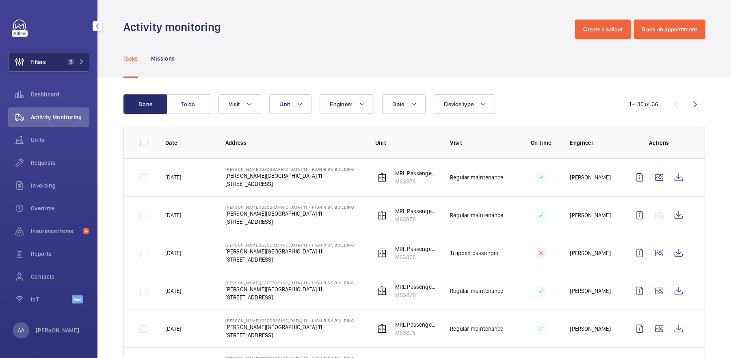
click at [63, 62] on button "Filters 2" at bounding box center [48, 62] width 81 height 20
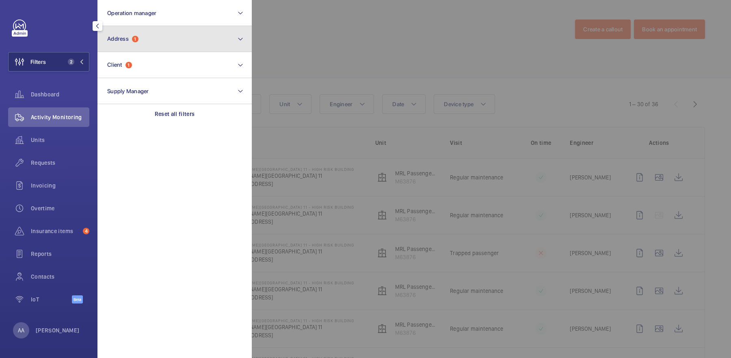
click at [158, 41] on button "Address 1" at bounding box center [175, 39] width 154 height 26
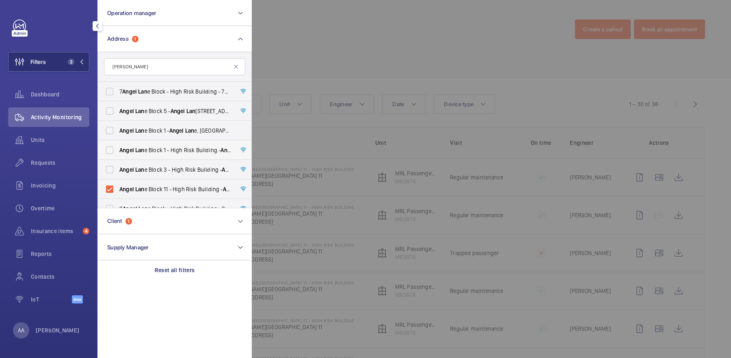
type input "angel lan"
click at [170, 148] on span "Angel Lan e Block 1 - High Risk Building - Angel Lan e Block 1, LONDON SE17 3FH" at bounding box center [175, 150] width 112 height 8
click at [118, 148] on input "Angel Lan e Block 1 - High Risk Building - Angel Lan e Block 1, LONDON SE17 3FH" at bounding box center [110, 150] width 16 height 16
checkbox input "true"
click at [366, 69] on div at bounding box center [617, 179] width 731 height 358
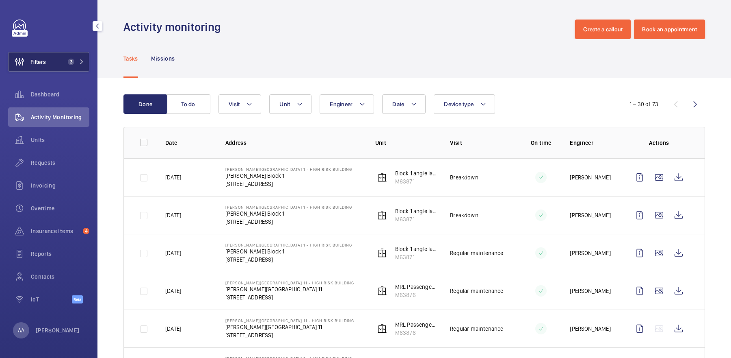
click at [67, 60] on span "3" at bounding box center [70, 62] width 10 height 7
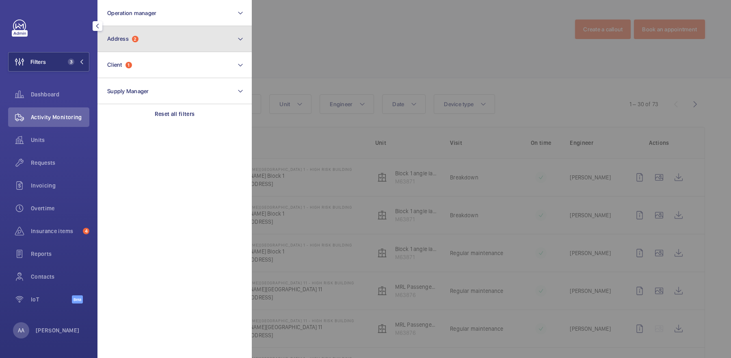
click at [141, 41] on button "Address 2" at bounding box center [175, 39] width 154 height 26
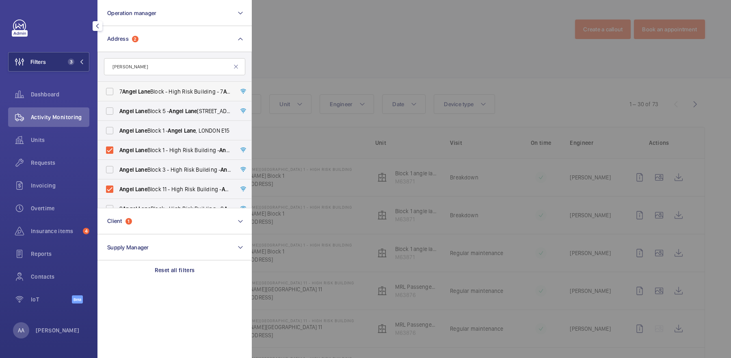
type input "angel lane"
click at [150, 95] on span "7 Angel Lane Block - High Risk Building - 7 Angel Lane Block, LONDON SE17 3FH" at bounding box center [175, 91] width 112 height 8
click at [118, 95] on input "7 Angel Lane Block - High Risk Building - 7 Angel Lane Block, LONDON SE17 3FH" at bounding box center [110, 91] width 16 height 16
checkbox input "true"
click at [163, 132] on span "Angel Lane Block 1 - Angel Lane , LONDON E15" at bounding box center [175, 130] width 112 height 8
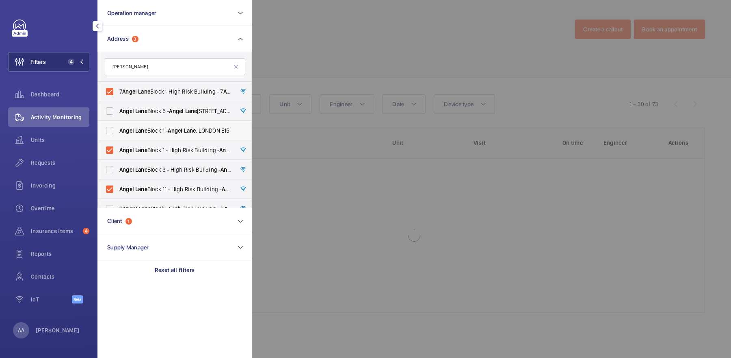
click at [118, 132] on input "Angel Lane Block 1 - Angel Lane , LONDON E15" at bounding box center [110, 130] width 16 height 16
checkbox input "true"
click at [158, 114] on span "Angel Lane Block 5 - Angel Lane Block 5, LONDON SE17 3FH" at bounding box center [175, 111] width 112 height 8
click at [118, 114] on input "Angel Lane Block 5 - Angel Lane Block 5, LONDON SE17 3FH" at bounding box center [110, 111] width 16 height 16
checkbox input "true"
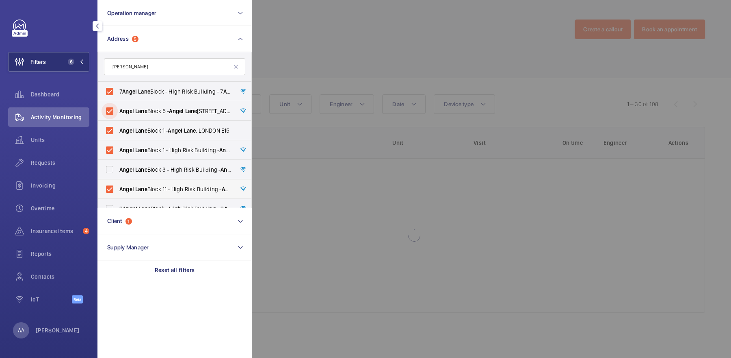
scroll to position [11, 0]
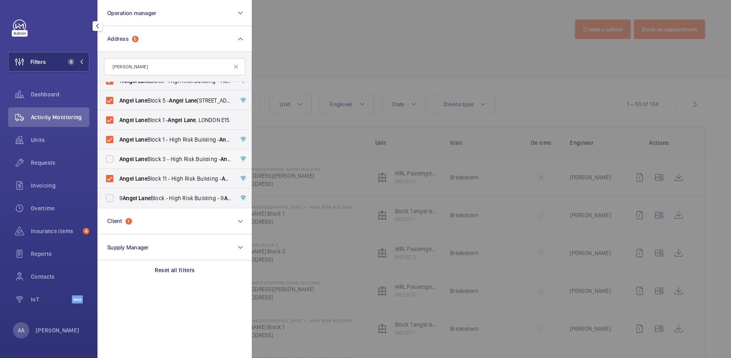
click at [159, 153] on label "Angel Lane Block 3 - High Risk Building - Angel Lane Block 3, LONDON SE17 3FH" at bounding box center [168, 159] width 141 height 20
click at [118, 153] on input "Angel Lane Block 3 - High Risk Building - Angel Lane Block 3, LONDON SE17 3FH" at bounding box center [110, 159] width 16 height 16
checkbox input "true"
click at [154, 201] on span "9 Angel Lane Block - High Risk Building - 9 Angel Lane Block, LONDON SE17 3FH" at bounding box center [175, 198] width 112 height 8
click at [118, 201] on input "9 Angel Lane Block - High Risk Building - 9 Angel Lane Block, LONDON SE17 3FH" at bounding box center [110, 198] width 16 height 16
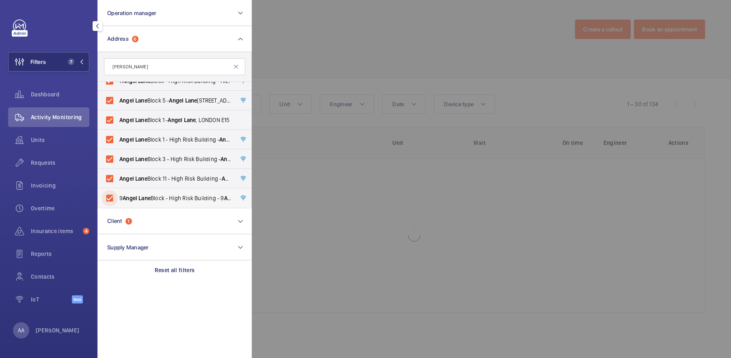
checkbox input "true"
click at [379, 76] on div at bounding box center [617, 179] width 731 height 358
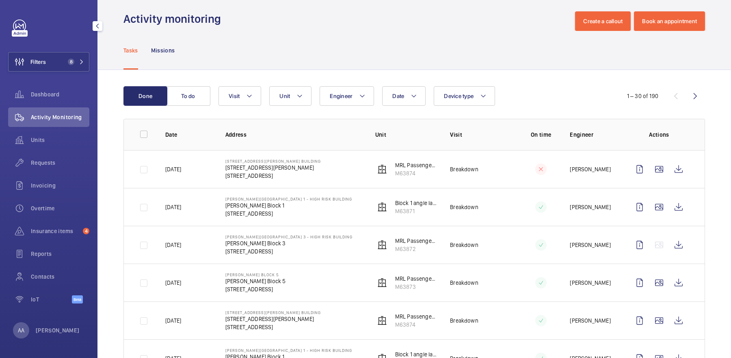
scroll to position [9, 0]
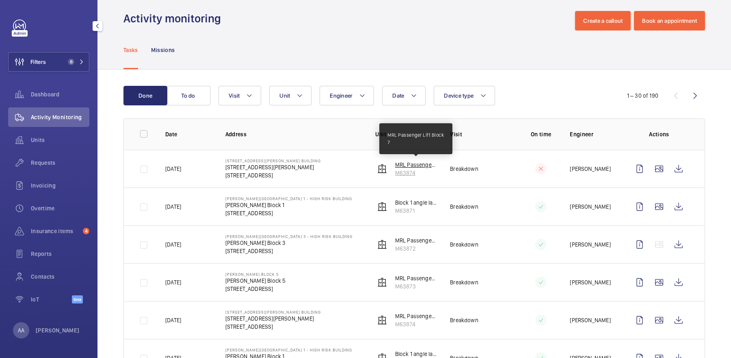
click at [412, 166] on p "MRL Passenger Lift Block 7" at bounding box center [416, 164] width 42 height 8
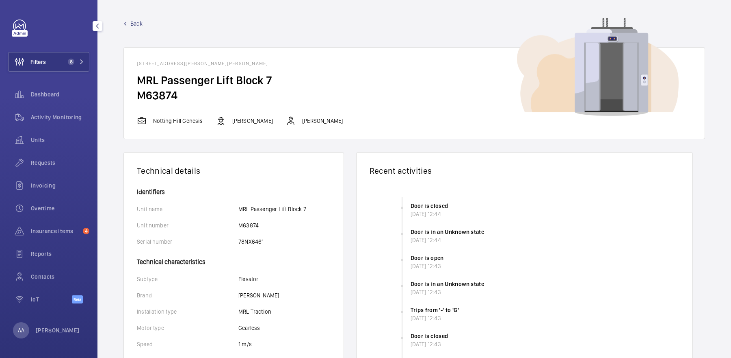
click at [126, 25] on link "Back" at bounding box center [415, 24] width 582 height 8
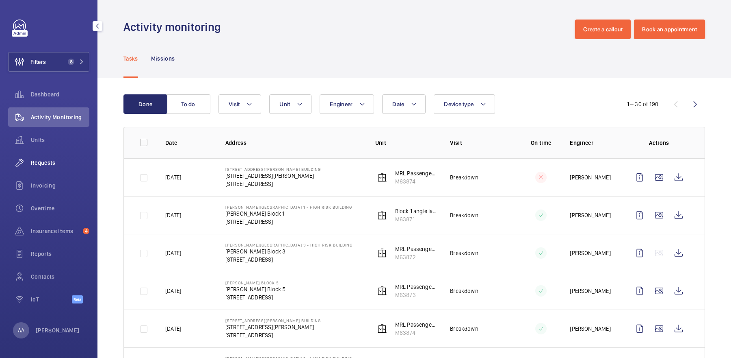
click at [56, 167] on div "Requests" at bounding box center [48, 163] width 81 height 20
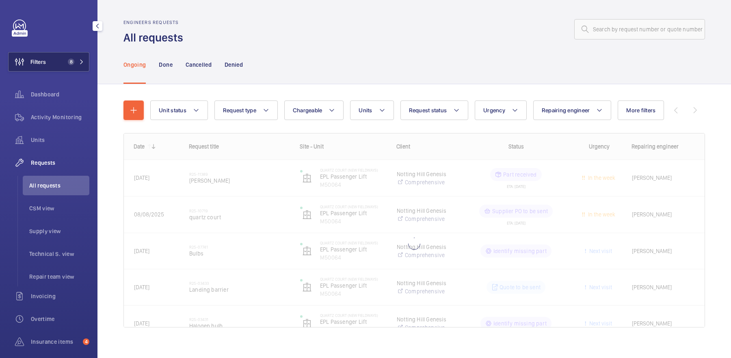
click at [52, 56] on button "Filters 8" at bounding box center [48, 62] width 81 height 20
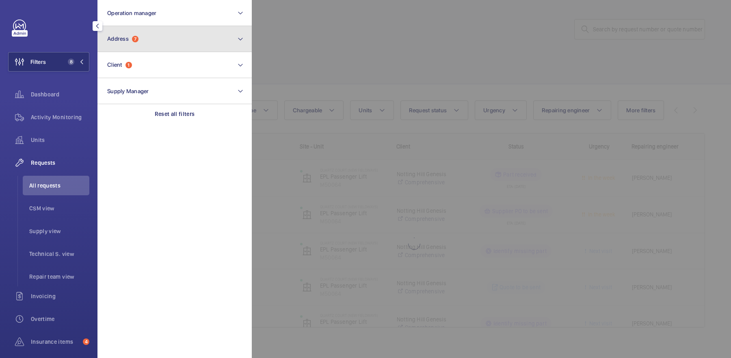
click at [167, 44] on button "Address 7" at bounding box center [175, 39] width 154 height 26
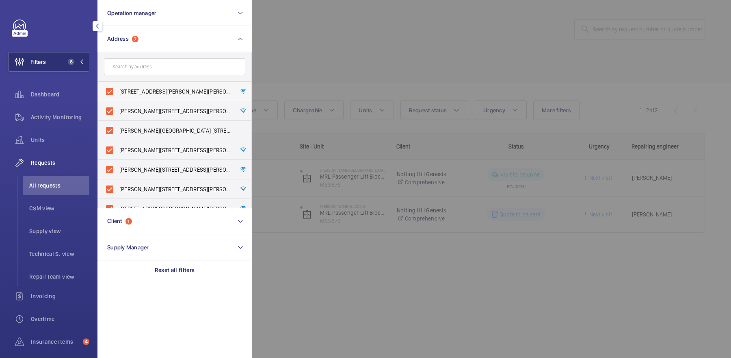
click at [155, 85] on label "7 Angel Lane Block - High Risk Building - 7 Angel Lane Block, LONDON SE17 3FH" at bounding box center [168, 92] width 141 height 20
click at [118, 85] on input "7 Angel Lane Block - High Risk Building - 7 Angel Lane Block, LONDON SE17 3FH" at bounding box center [110, 91] width 16 height 16
checkbox input "false"
click at [158, 112] on span "Angel Lane Block 5 - Angel Lane Block 5, LONDON SE17 3FH" at bounding box center [175, 111] width 112 height 8
click at [118, 112] on input "Angel Lane Block 5 - Angel Lane Block 5, LONDON SE17 3FH" at bounding box center [110, 111] width 16 height 16
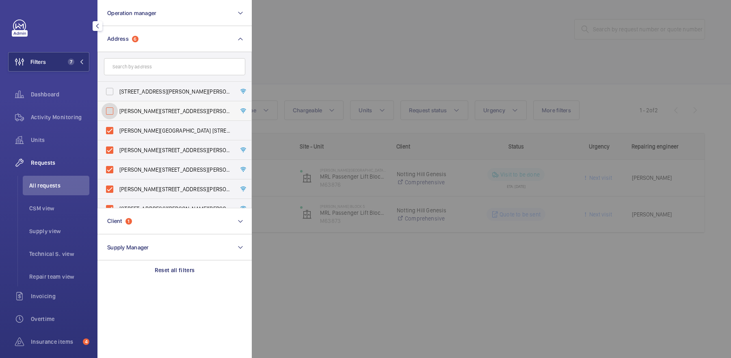
checkbox input "false"
click at [156, 131] on span "Angel Lane Block 1 - Angel Lane, LONDON E15" at bounding box center [175, 130] width 112 height 8
click at [118, 131] on input "Angel Lane Block 1 - Angel Lane, LONDON E15" at bounding box center [110, 130] width 16 height 16
checkbox input "false"
click at [156, 148] on span "Angel Lane Block 1 - High Risk Building - Angel Lane Block 1, LONDON SE17 3FH" at bounding box center [175, 150] width 112 height 8
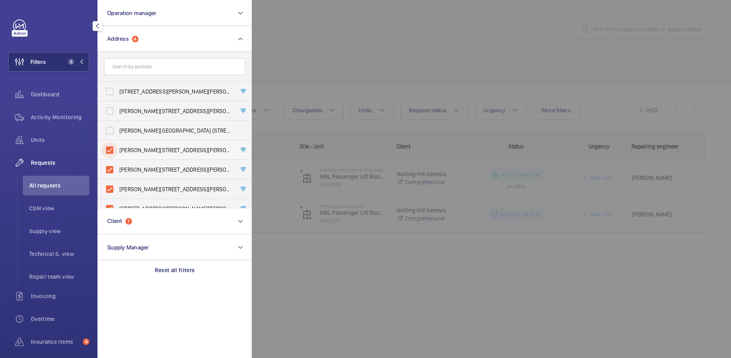
click at [118, 148] on input "Angel Lane Block 1 - High Risk Building - Angel Lane Block 1, LONDON SE17 3FH" at bounding box center [110, 150] width 16 height 16
checkbox input "false"
click at [156, 160] on label "Angel Lane Block 3 - High Risk Building - Angel Lane Block 3, LONDON SE17 3FH" at bounding box center [168, 170] width 141 height 20
click at [118, 161] on input "Angel Lane Block 3 - High Risk Building - Angel Lane Block 3, LONDON SE17 3FH" at bounding box center [110, 169] width 16 height 16
checkbox input "false"
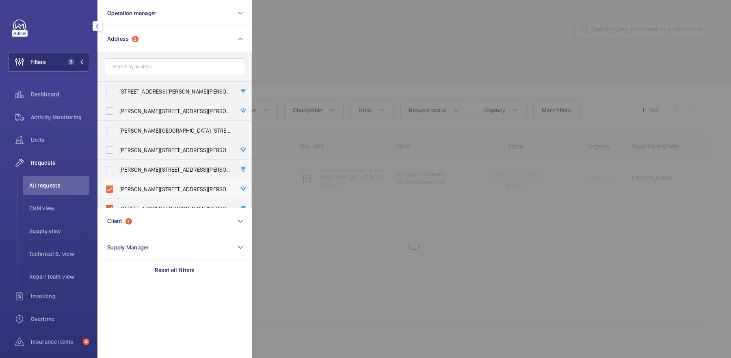
click at [161, 196] on label "Angel Lane Block 11 - High Risk Building - Angel Lane Block 11, LONDON SE17 3FH" at bounding box center [168, 189] width 141 height 20
click at [118, 196] on input "Angel Lane Block 11 - High Risk Building - Angel Lane Block 11, LONDON SE17 3FH" at bounding box center [110, 189] width 16 height 16
checkbox input "false"
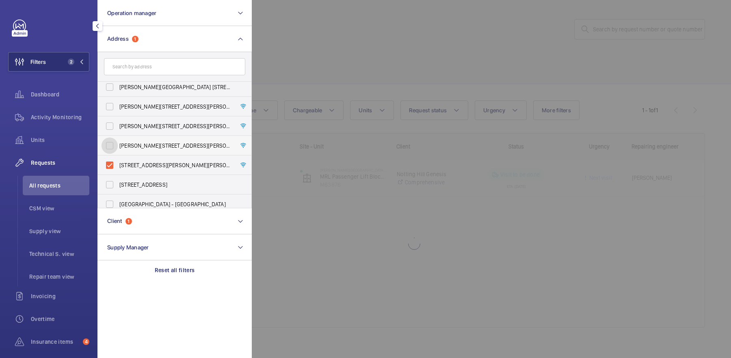
scroll to position [53, 0]
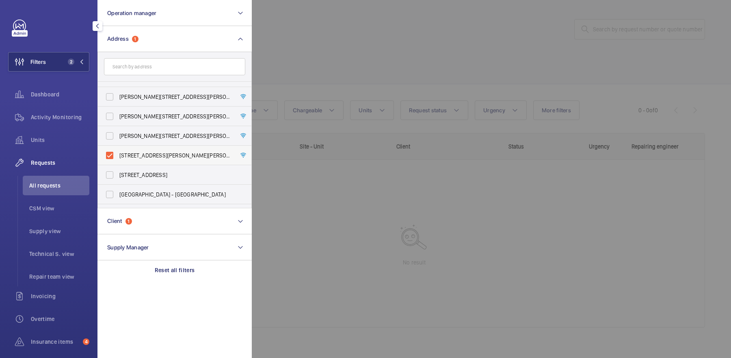
click at [149, 157] on span "9 Angel Lane Block - High Risk Building - 9 Angel Lane Block, LONDON SE17 3FH" at bounding box center [175, 155] width 112 height 8
click at [118, 157] on input "9 Angel Lane Block - High Risk Building - 9 Angel Lane Block, LONDON SE17 3FH" at bounding box center [110, 155] width 16 height 16
checkbox input "false"
click at [351, 54] on div at bounding box center [617, 179] width 731 height 358
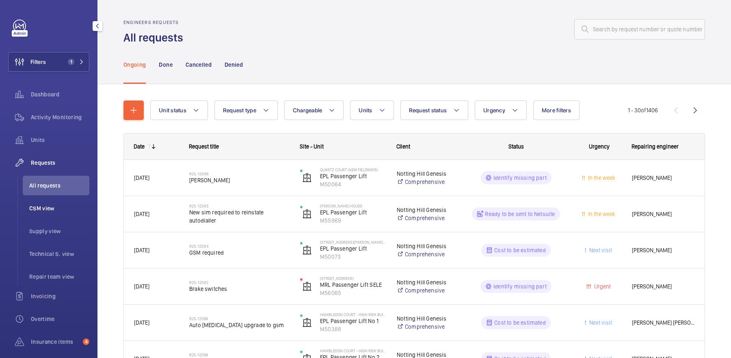
click at [80, 207] on span "CSM view" at bounding box center [59, 208] width 60 height 8
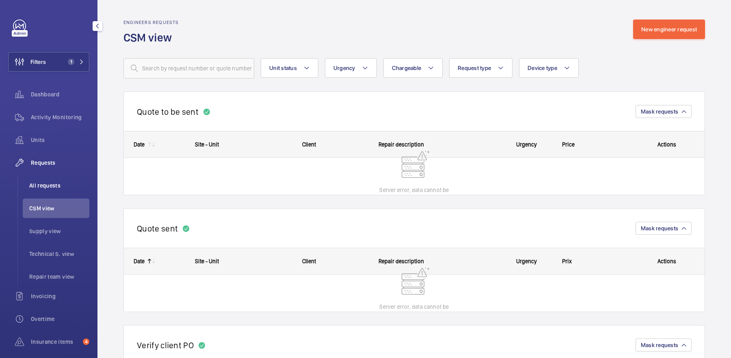
click at [60, 184] on span "All requests" at bounding box center [59, 185] width 60 height 8
